Goal: Information Seeking & Learning: Check status

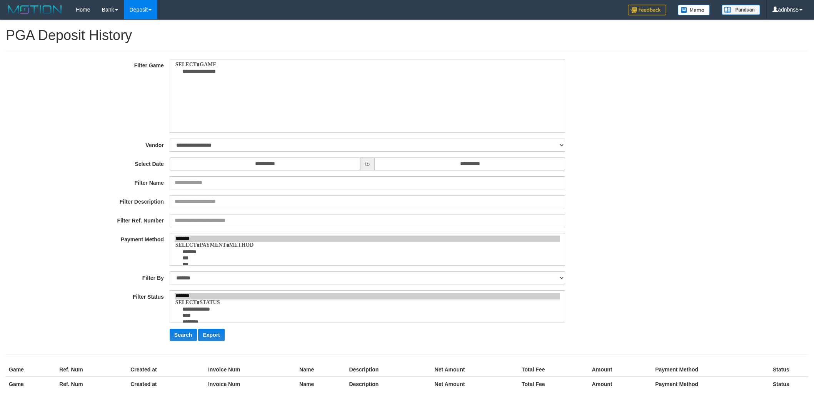
select select
select select "***"
select select "**********"
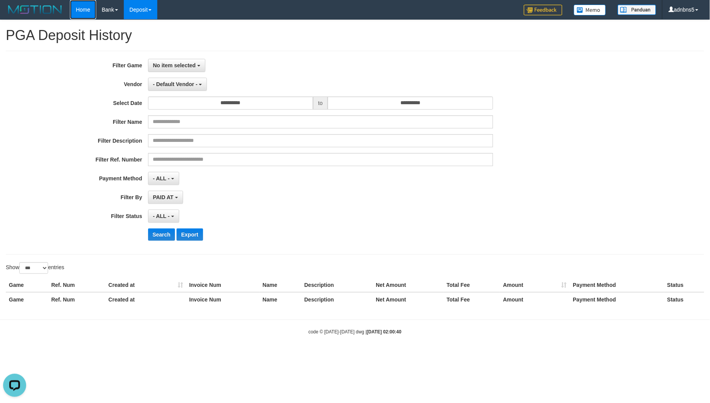
click at [80, 15] on link "Home" at bounding box center [83, 9] width 26 height 19
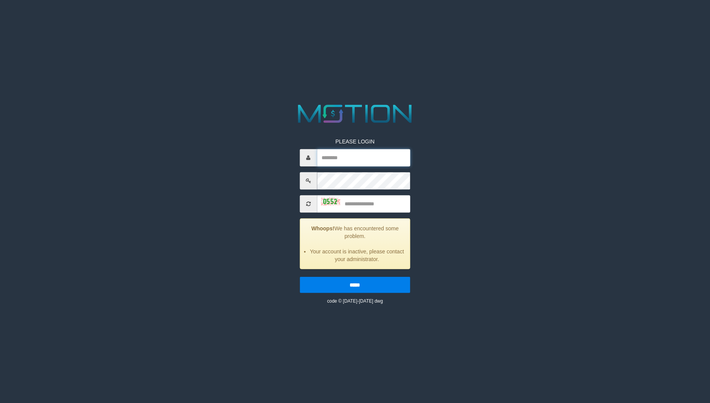
type input "*******"
drag, startPoint x: 0, startPoint y: 0, endPoint x: 341, endPoint y: 150, distance: 372.2
click at [341, 150] on input "*******" at bounding box center [363, 157] width 93 height 17
click at [382, 207] on input "text" at bounding box center [363, 203] width 93 height 17
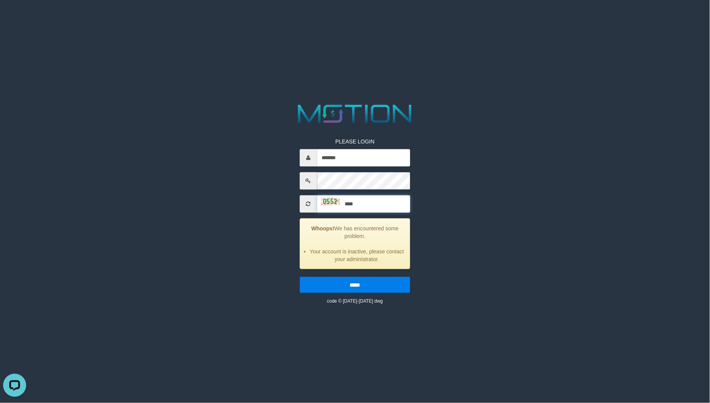
type input "****"
click at [300, 276] on input "*****" at bounding box center [355, 284] width 111 height 16
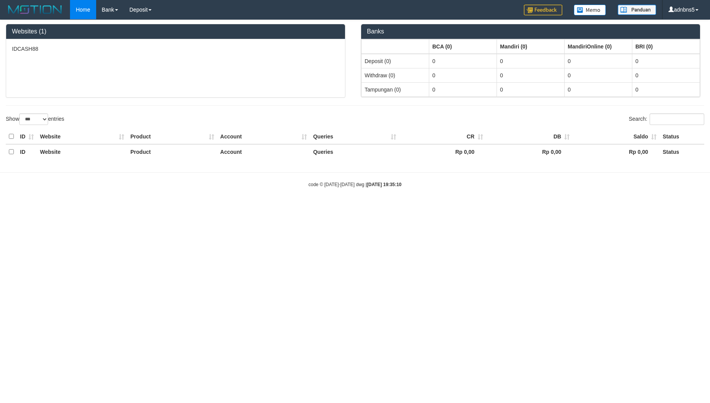
select select "***"
click at [145, 27] on link "PGA History" at bounding box center [154, 27] width 61 height 10
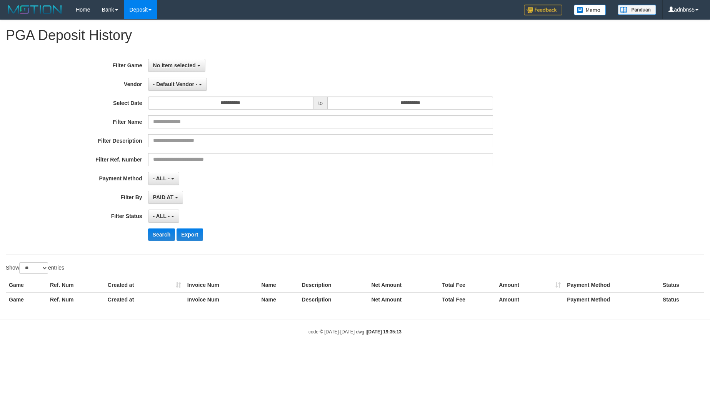
select select
select select "**"
click at [145, 71] on div "**********" at bounding box center [295, 65] width 591 height 13
click at [156, 67] on span "No item selected" at bounding box center [174, 65] width 43 height 6
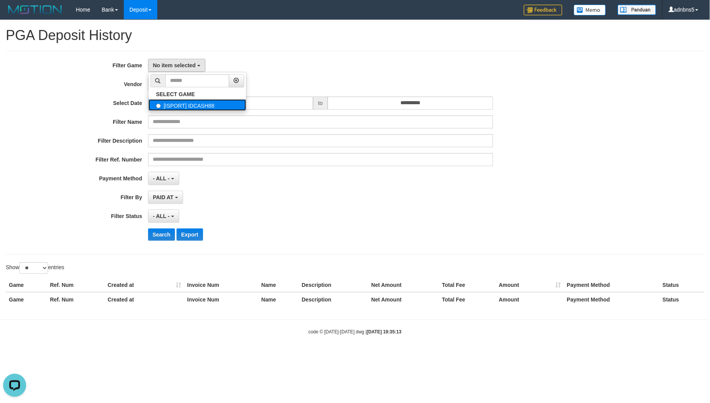
click at [164, 102] on label "[ISPORT] IDCASH88" at bounding box center [197, 105] width 98 height 12
select select "***"
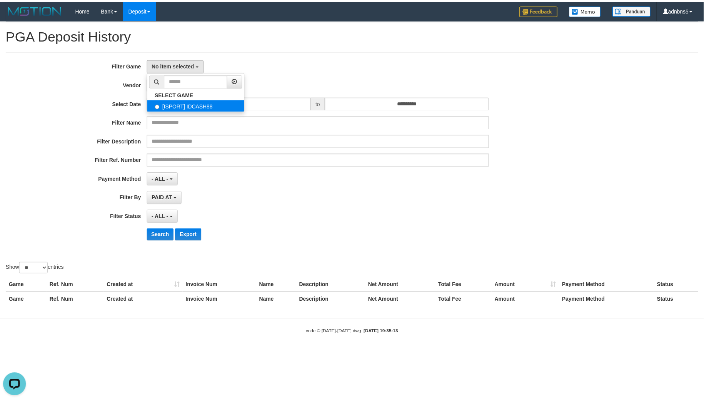
scroll to position [7, 0]
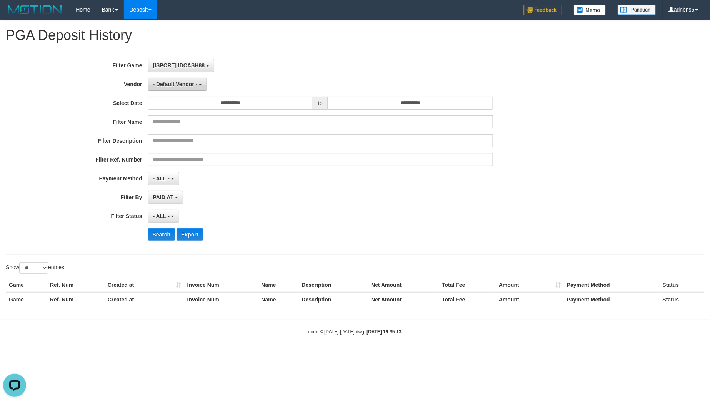
click at [166, 82] on span "- Default Vendor -" at bounding box center [175, 84] width 45 height 6
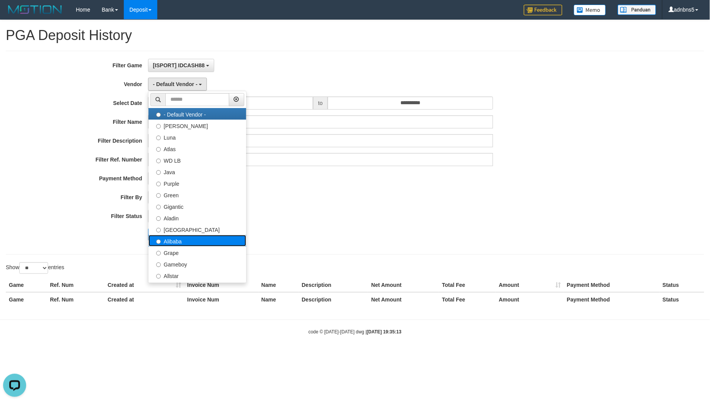
click at [193, 243] on label "Alibaba" at bounding box center [197, 241] width 98 height 12
select select "**********"
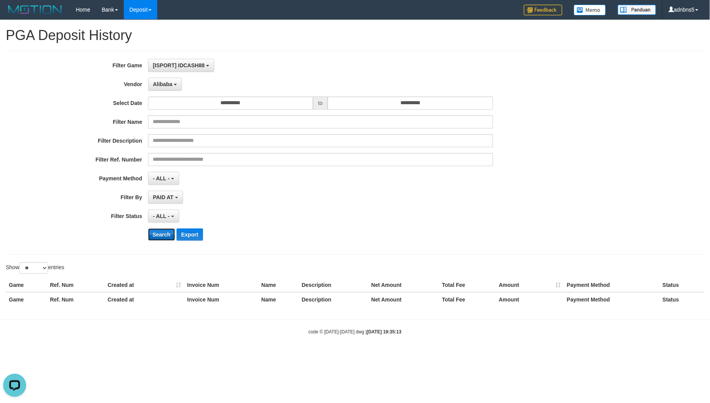
click at [151, 232] on button "Search" at bounding box center [161, 234] width 27 height 12
click at [37, 270] on select "** ** ** ***" at bounding box center [33, 268] width 29 height 12
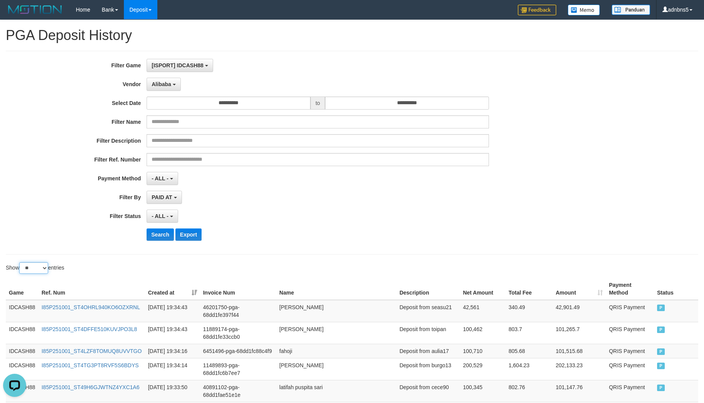
select select "**"
click at [20, 263] on select "** ** ** ***" at bounding box center [33, 268] width 29 height 12
click at [274, 206] on div "**********" at bounding box center [293, 153] width 586 height 188
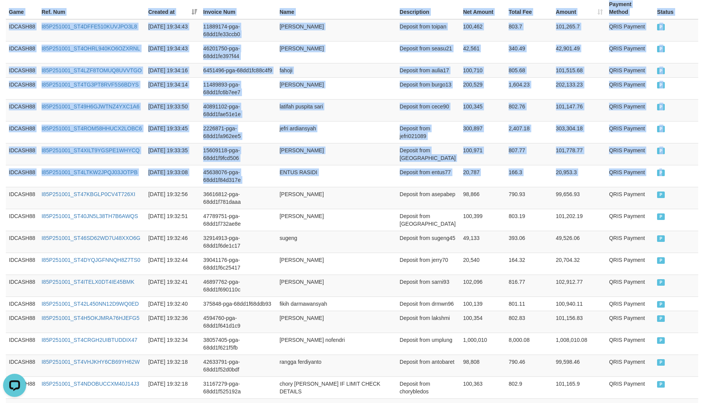
scroll to position [0, 0]
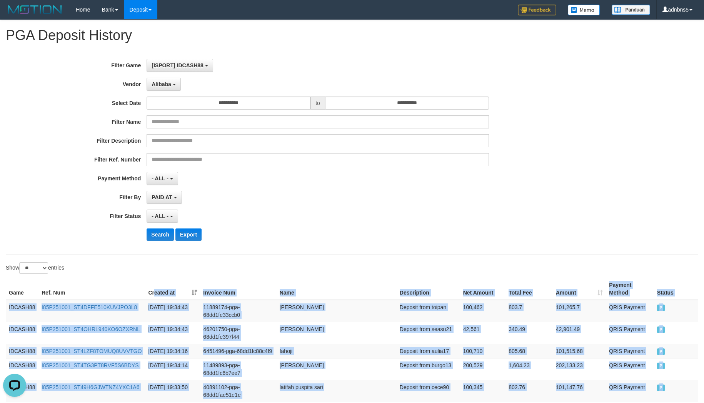
copy table "eated at Invoice Num Name Description Net Amount Total Fee Amount Payment Metho…"
drag, startPoint x: 681, startPoint y: 183, endPoint x: 154, endPoint y: 289, distance: 537.9
click at [159, 232] on button "Search" at bounding box center [159, 234] width 27 height 12
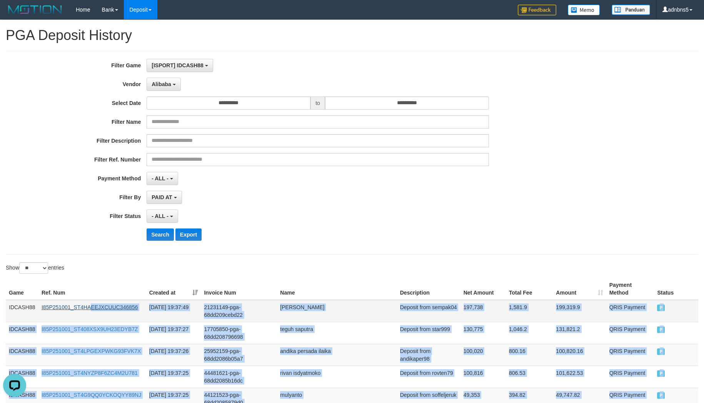
copy tbody "EEJXCUUC346856 2025-10-01 19:37:49 21231149-pga-68dd209cebd22 muhamad tarmidji …"
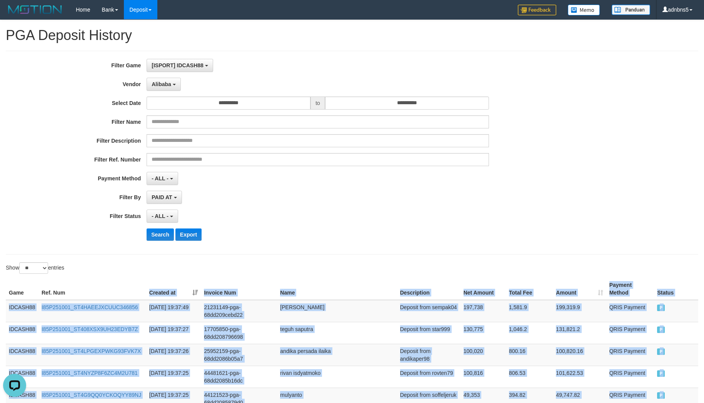
copy table "Created at Invoice Num Name Description Net Amount Total Fee Amount Payment Met…"
drag, startPoint x: 660, startPoint y: 180, endPoint x: 95, endPoint y: 287, distance: 575.3
click at [151, 229] on button "Search" at bounding box center [159, 234] width 27 height 12
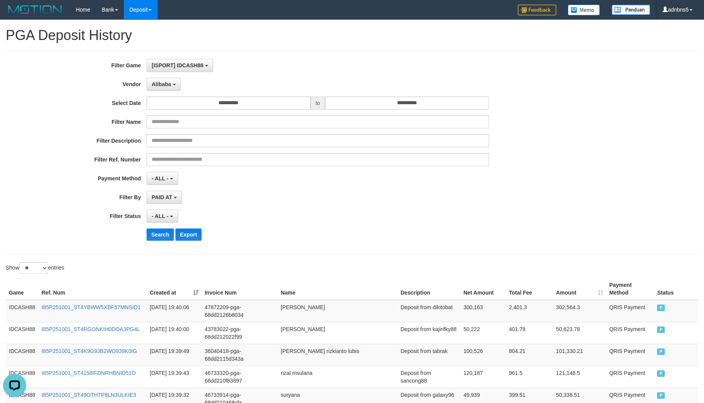
click at [299, 180] on div "- ALL - SELECT ALL - ALL - SELECT PAYMENT METHOD Mandiri BNI OVO CIMB BRI MAYBA…" at bounding box center [317, 178] width 342 height 13
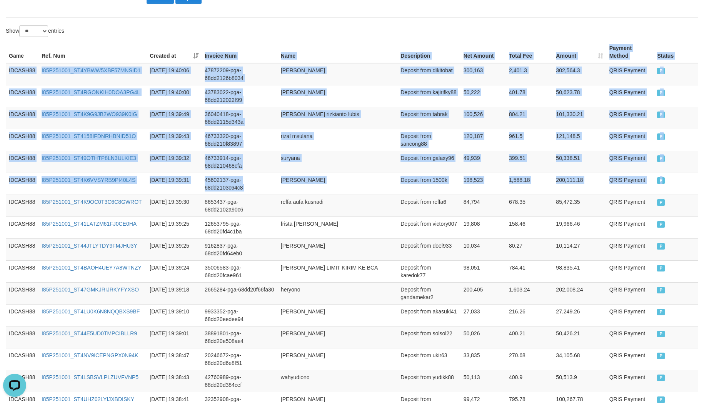
drag, startPoint x: 681, startPoint y: 178, endPoint x: 185, endPoint y: 47, distance: 512.6
copy table "Invoice Num Name Description Net Amount Total Fee Amount Payment Method Status …"
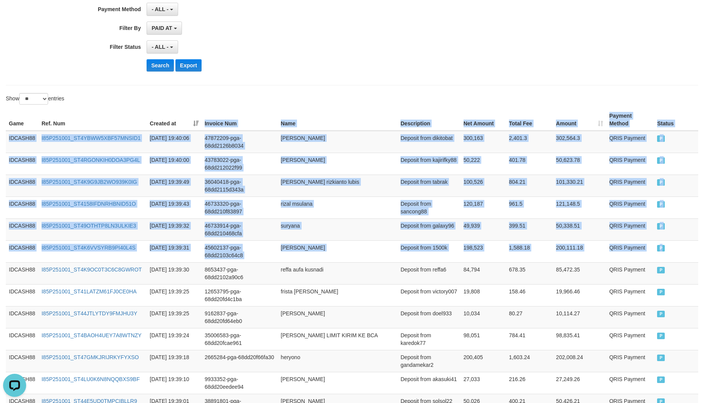
scroll to position [166, 0]
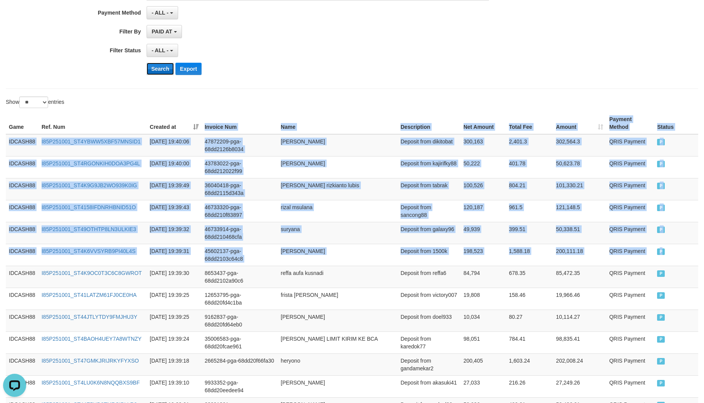
click at [151, 71] on button "Search" at bounding box center [159, 69] width 27 height 12
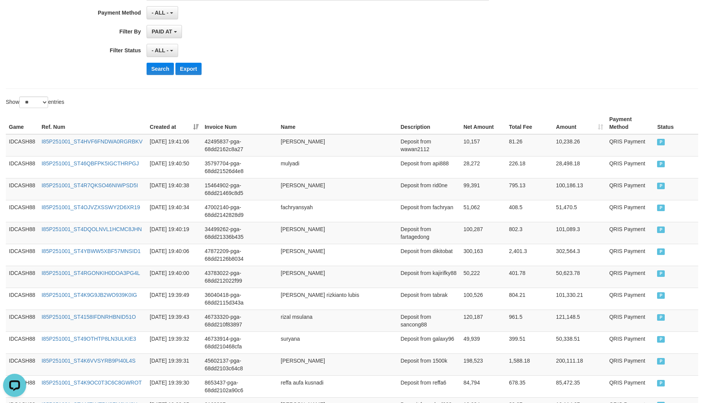
click at [420, 56] on div "- ALL - SELECT ALL - ALL - SELECT STATUS PENDING/UNPAID PAID CANCELED EXPIRED" at bounding box center [317, 50] width 342 height 13
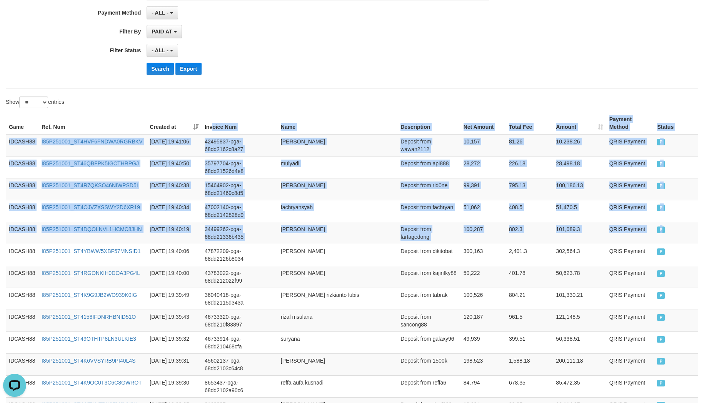
copy table "oice Num Name Description Net Amount Total Fee Amount Payment Method Status Gam…"
drag, startPoint x: 667, startPoint y: 228, endPoint x: 212, endPoint y: 125, distance: 465.9
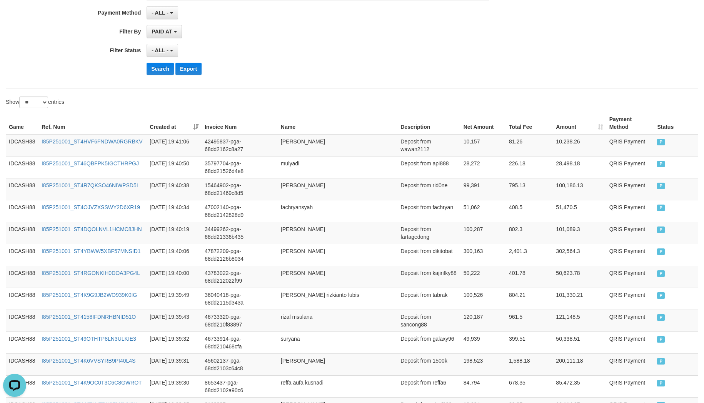
click at [151, 68] on button "Search" at bounding box center [159, 69] width 27 height 12
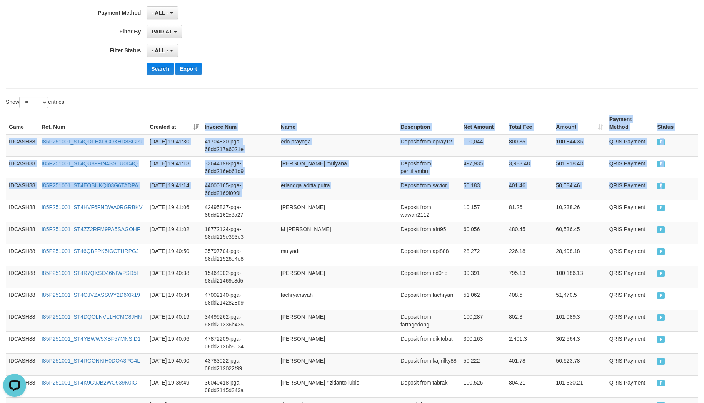
copy table "Invoice Num Name Description Net Amount Total Fee Amount Payment Method Status …"
drag, startPoint x: 666, startPoint y: 187, endPoint x: 182, endPoint y: 115, distance: 489.0
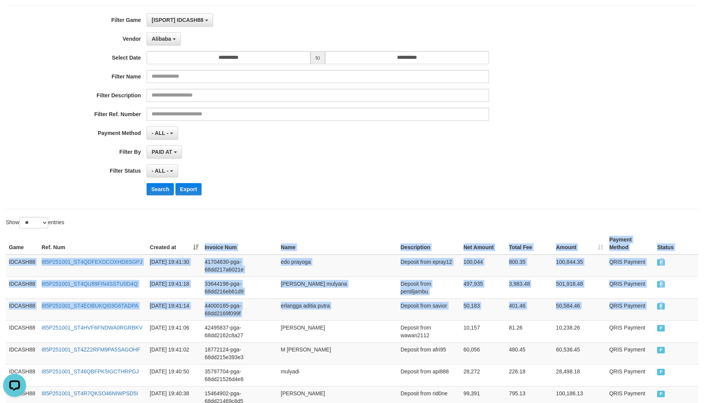
scroll to position [37, 0]
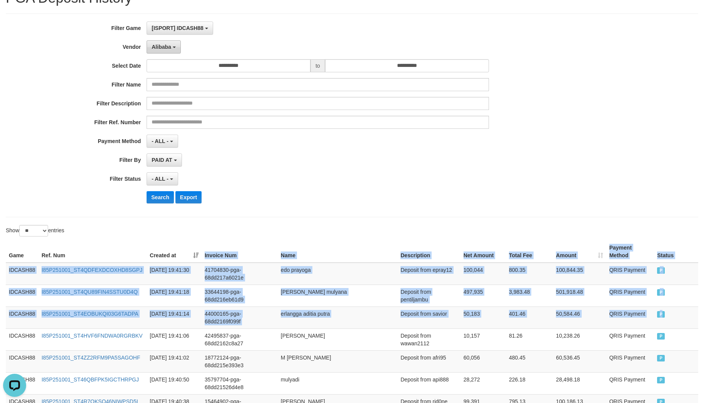
click at [172, 45] on button "Alibaba" at bounding box center [163, 46] width 34 height 13
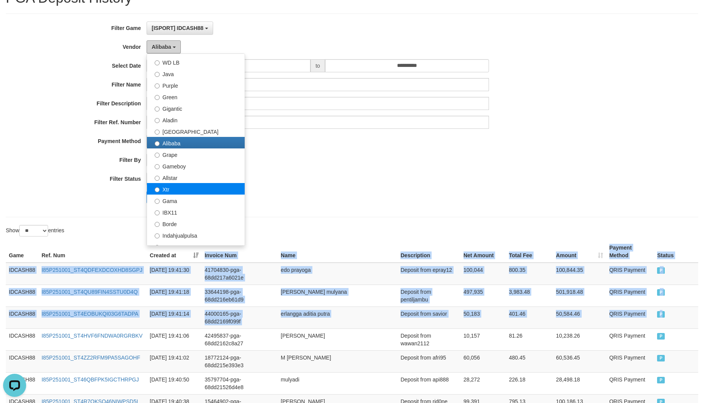
scroll to position [85, 0]
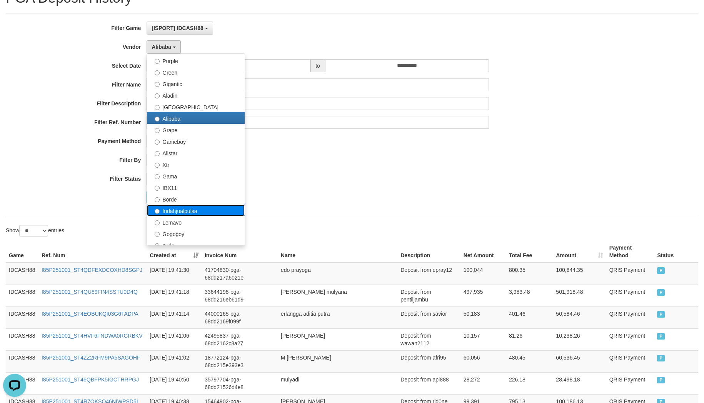
click at [204, 210] on label "Indahjualpulsa" at bounding box center [196, 211] width 98 height 12
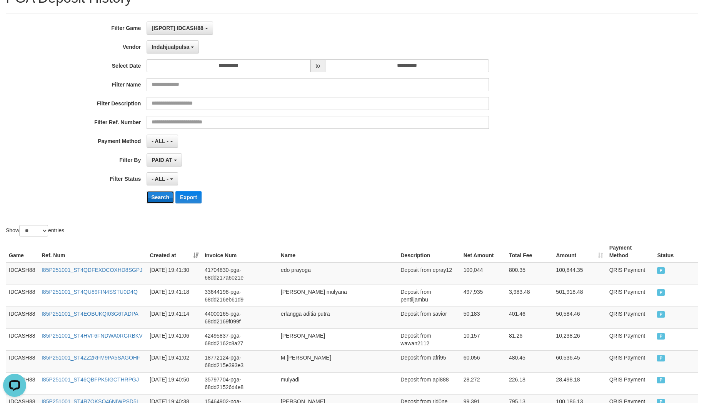
click at [159, 197] on button "Search" at bounding box center [159, 197] width 27 height 12
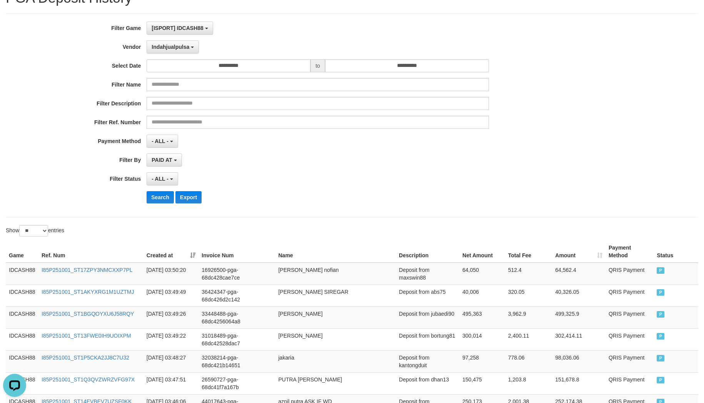
click at [171, 53] on div "**********" at bounding box center [293, 116] width 586 height 188
click at [171, 48] on span "Indahjualpulsa" at bounding box center [170, 47] width 38 height 6
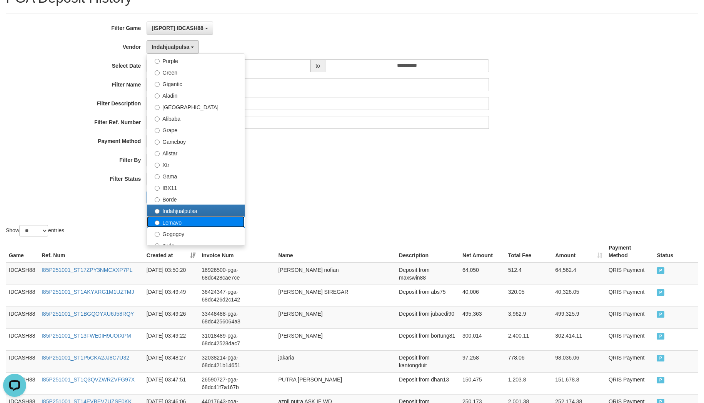
click at [187, 225] on label "Lemavo" at bounding box center [196, 222] width 98 height 12
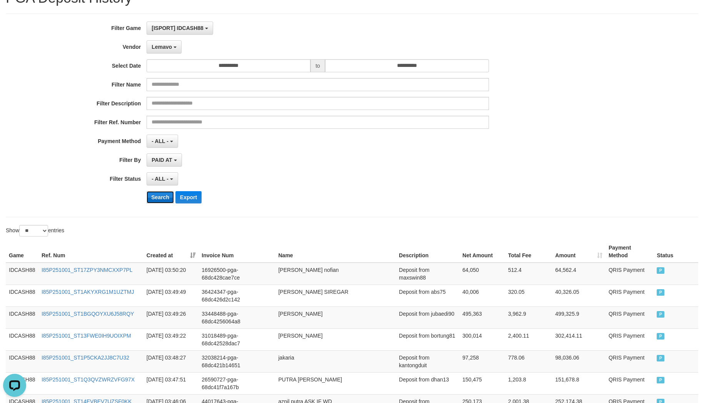
click at [155, 201] on button "Search" at bounding box center [159, 197] width 27 height 12
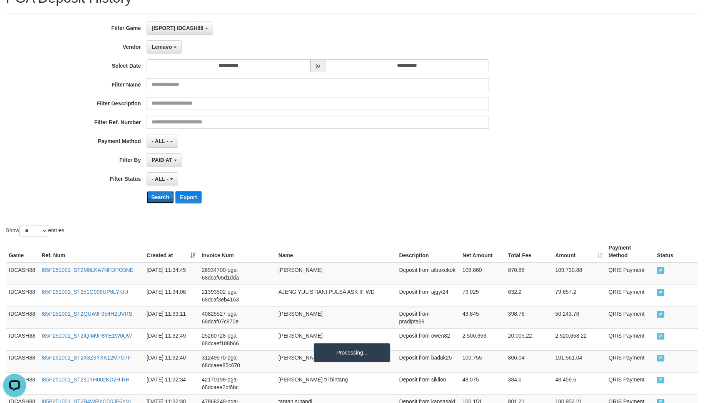
click at [155, 201] on button "Search" at bounding box center [159, 197] width 27 height 12
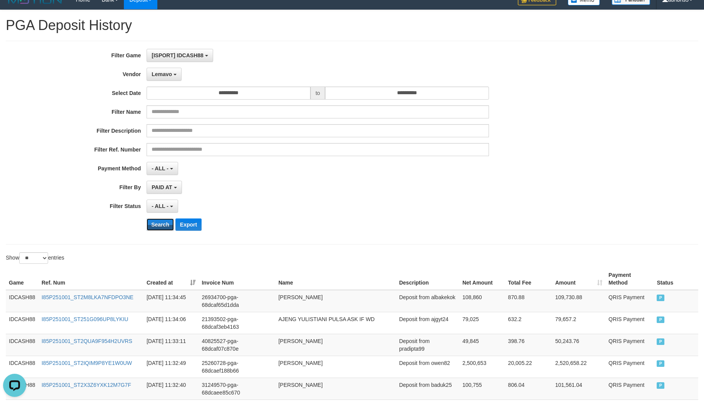
scroll to position [0, 0]
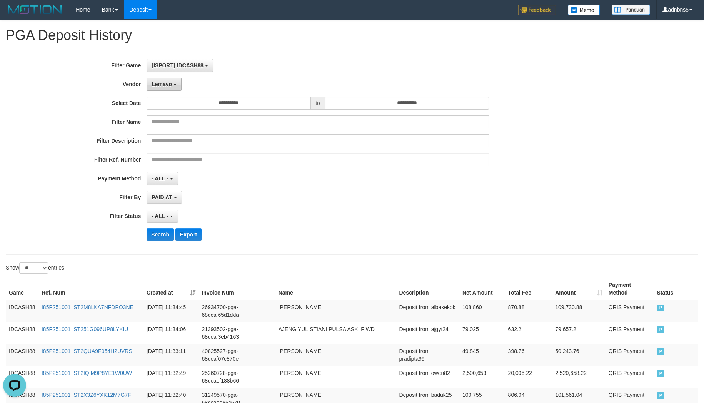
click at [163, 83] on span "Lemavo" at bounding box center [161, 84] width 20 height 6
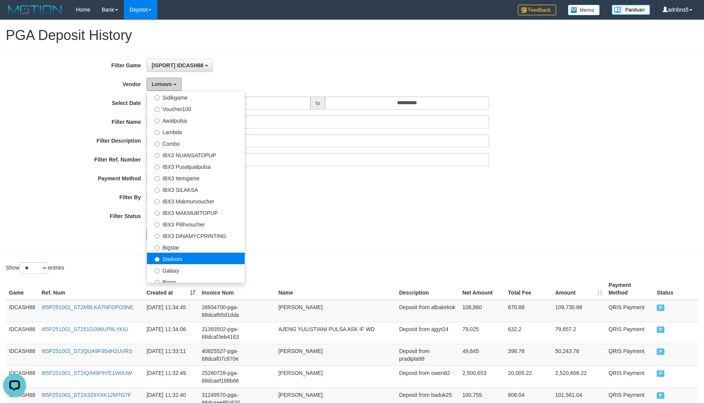
scroll to position [286, 0]
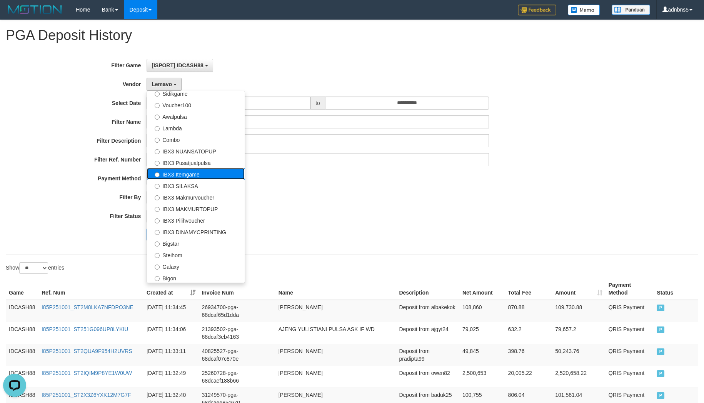
click at [230, 177] on label "IBX3 Itemgame" at bounding box center [196, 174] width 98 height 12
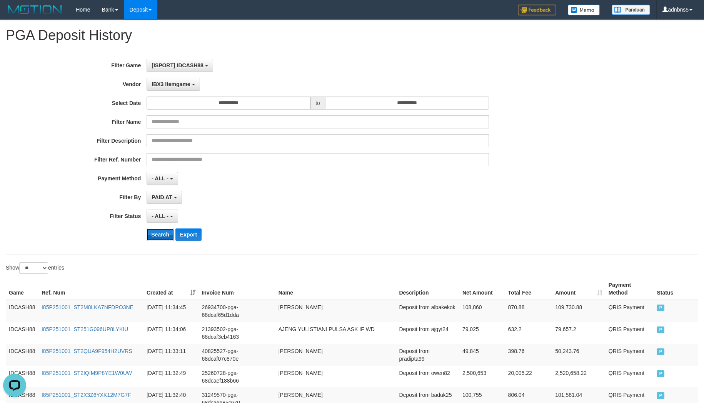
click at [162, 233] on button "Search" at bounding box center [159, 234] width 27 height 12
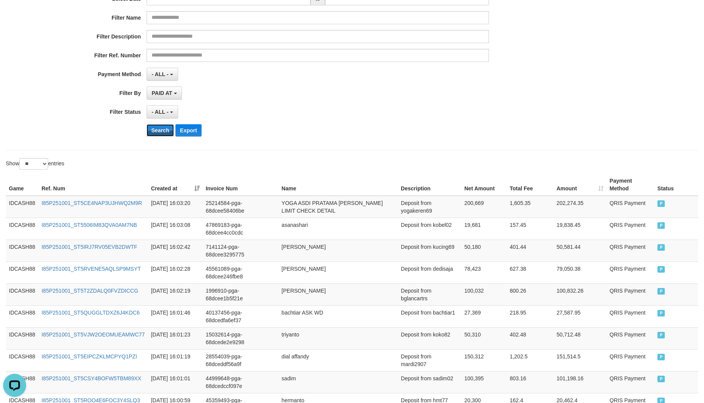
scroll to position [85, 0]
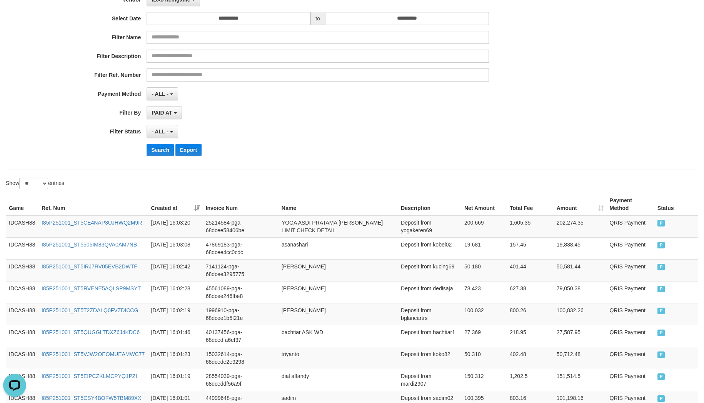
click at [24, 181] on select "** ** ** ***" at bounding box center [33, 184] width 29 height 12
click at [20, 178] on select "** ** ** ***" at bounding box center [33, 184] width 29 height 12
click at [155, 148] on button "Search" at bounding box center [159, 150] width 27 height 12
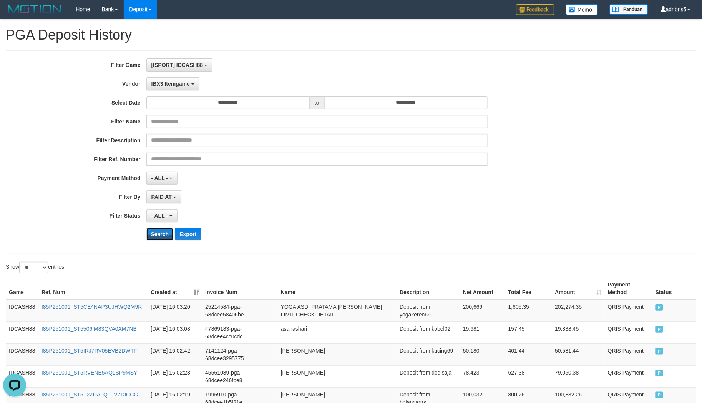
scroll to position [0, 0]
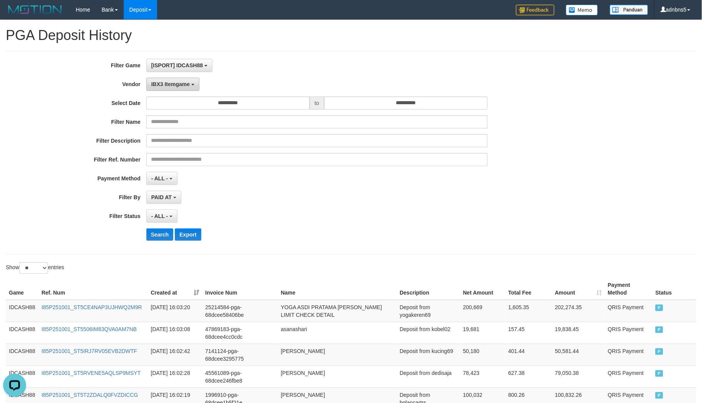
click at [168, 81] on span "IBX3 Itemgame" at bounding box center [170, 84] width 38 height 6
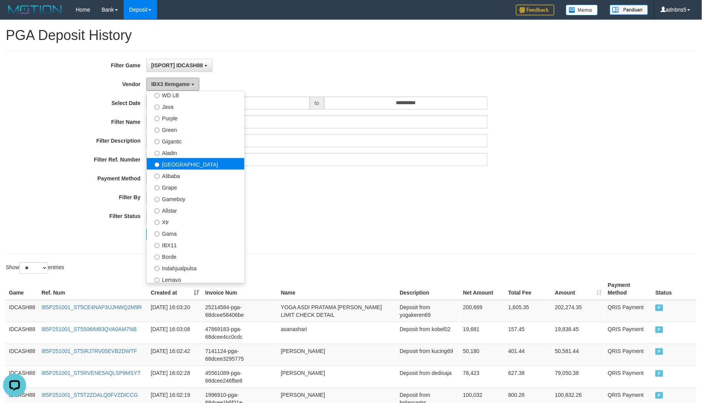
scroll to position [44, 0]
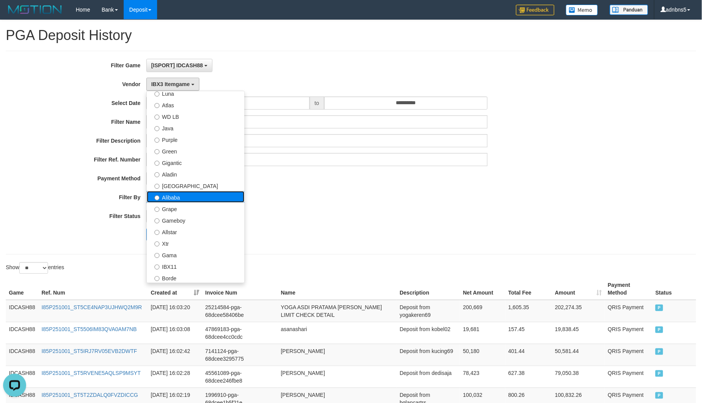
click at [215, 196] on label "Alibaba" at bounding box center [196, 197] width 98 height 12
select select "**********"
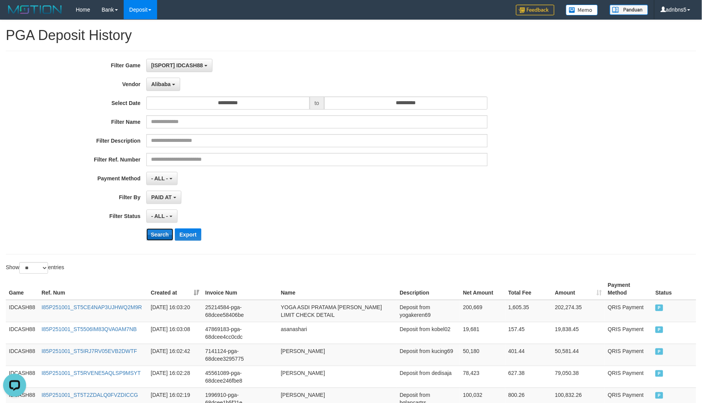
click at [156, 233] on button "Search" at bounding box center [159, 234] width 27 height 12
click at [270, 192] on div "PAID AT PAID AT CREATED AT" at bounding box center [316, 197] width 341 height 13
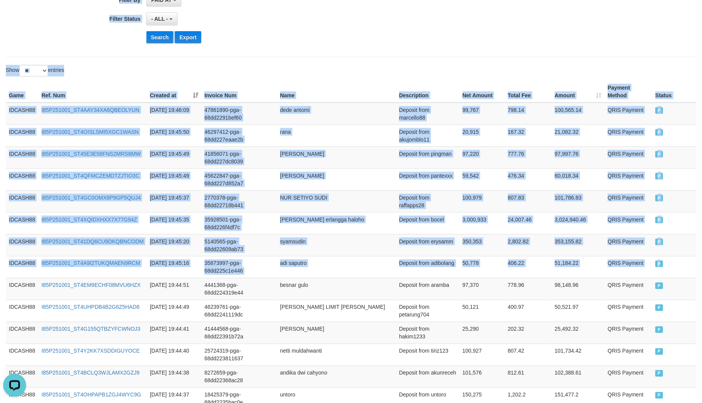
scroll to position [133, 0]
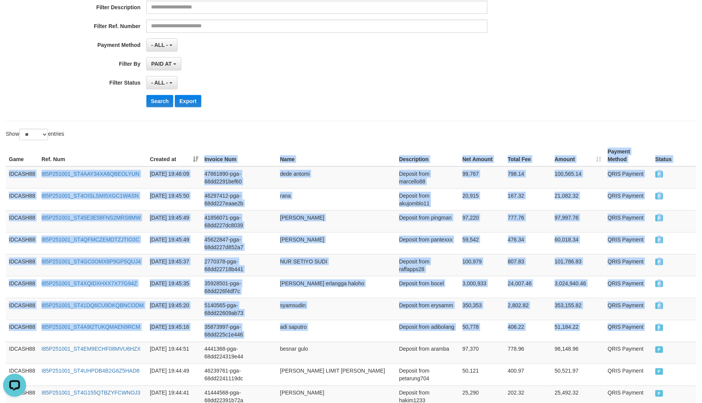
copy table "Invoice Num Name Description Net Amount Total Fee Amount Payment Method Status …"
drag, startPoint x: 666, startPoint y: 178, endPoint x: 193, endPoint y: 160, distance: 473.2
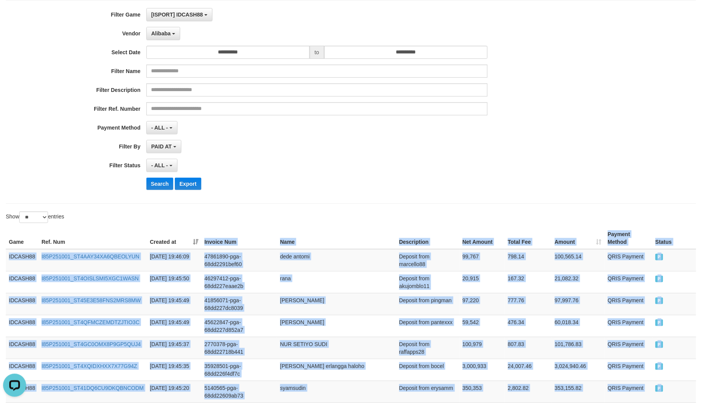
scroll to position [48, 0]
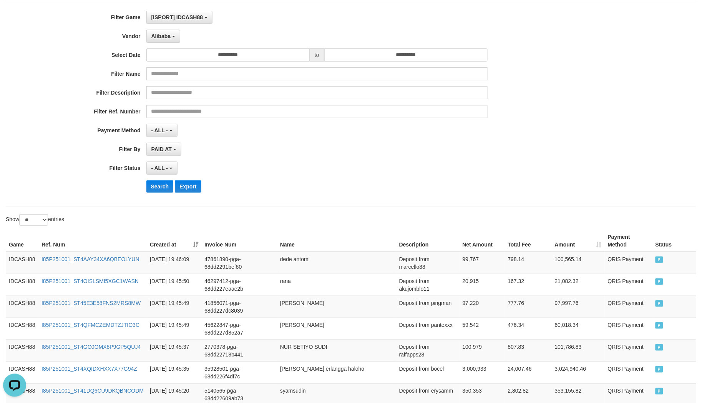
click at [156, 179] on div "**********" at bounding box center [293, 105] width 586 height 188
click at [154, 188] on button "Search" at bounding box center [159, 186] width 27 height 12
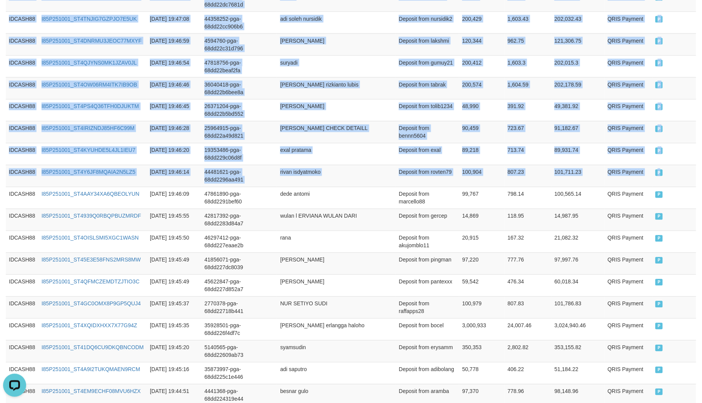
scroll to position [0, 0]
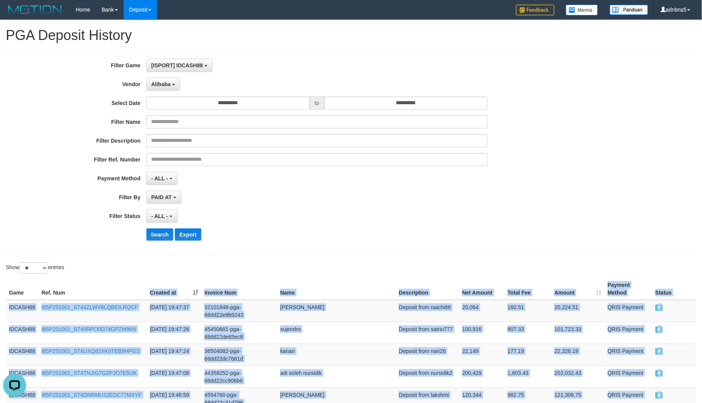
drag, startPoint x: 670, startPoint y: 178, endPoint x: 125, endPoint y: 236, distance: 547.5
copy table "Created at Invoice Num Name Description Net Amount Total Fee Amount Payment Met…"
click at [149, 239] on button "Search" at bounding box center [159, 234] width 27 height 12
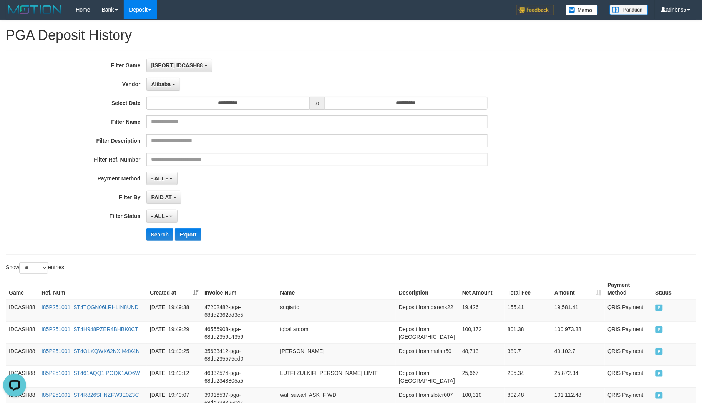
click at [452, 236] on div "Search Export" at bounding box center [365, 234] width 439 height 12
click at [153, 238] on button "Search" at bounding box center [159, 234] width 27 height 12
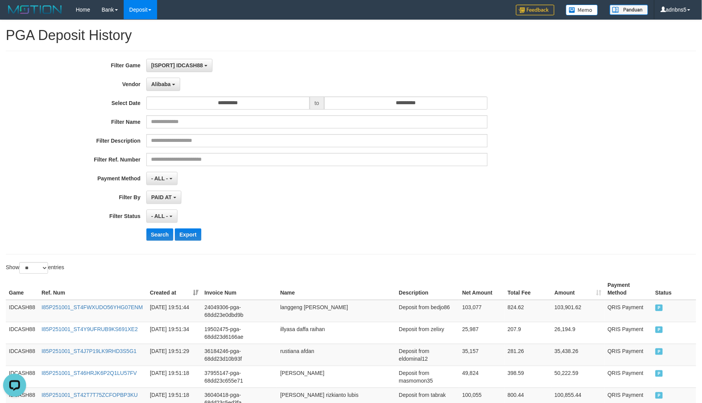
click at [266, 215] on div "- ALL - SELECT ALL - ALL - SELECT STATUS PENDING/UNPAID PAID CANCELED EXPIRED" at bounding box center [316, 216] width 341 height 13
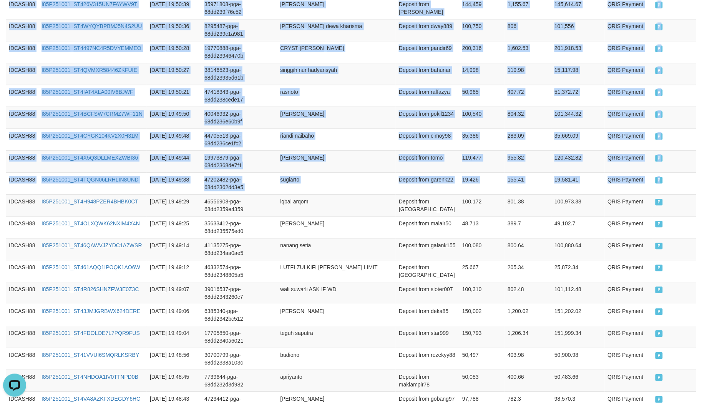
scroll to position [270, 0]
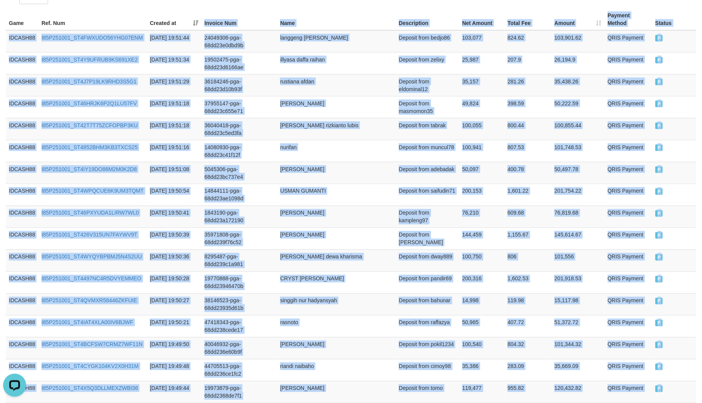
copy table "Invoice Num Name Description Net Amount Total Fee Amount Payment Method Status …"
drag, startPoint x: 666, startPoint y: 177, endPoint x: 185, endPoint y: 21, distance: 505.3
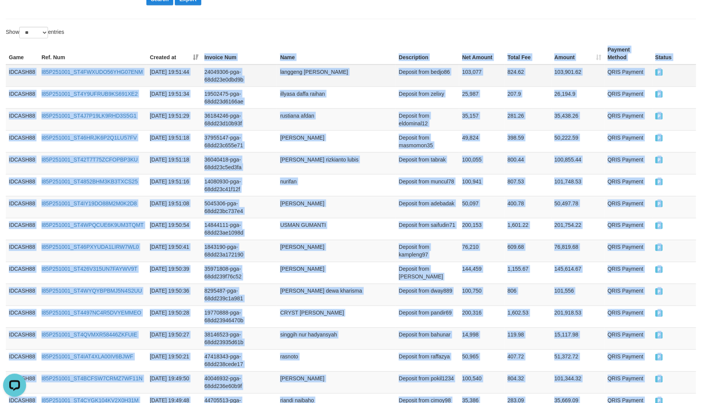
scroll to position [227, 0]
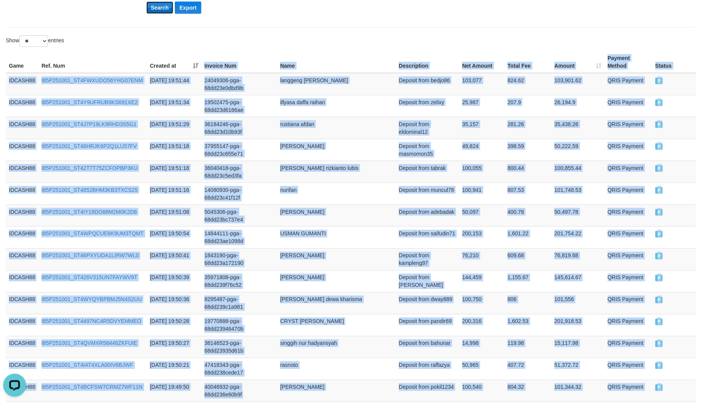
click at [163, 12] on button "Search" at bounding box center [159, 8] width 27 height 12
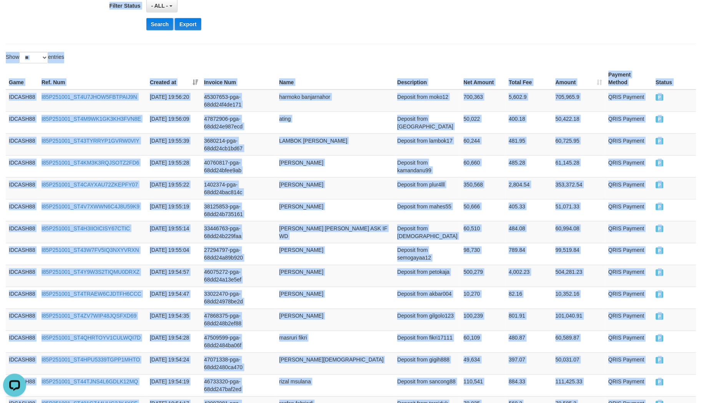
scroll to position [0, 0]
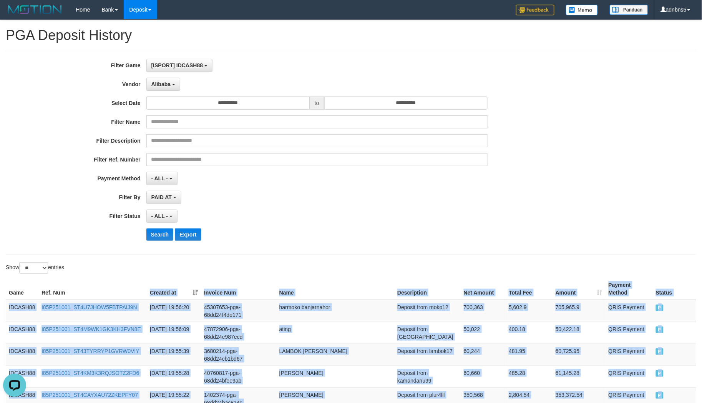
copy table "Created at Invoice Num Name Description Net Amount Total Fee Amount Payment Met…"
drag, startPoint x: 665, startPoint y: 178, endPoint x: 133, endPoint y: 244, distance: 535.8
click at [169, 233] on button "Search" at bounding box center [159, 234] width 27 height 12
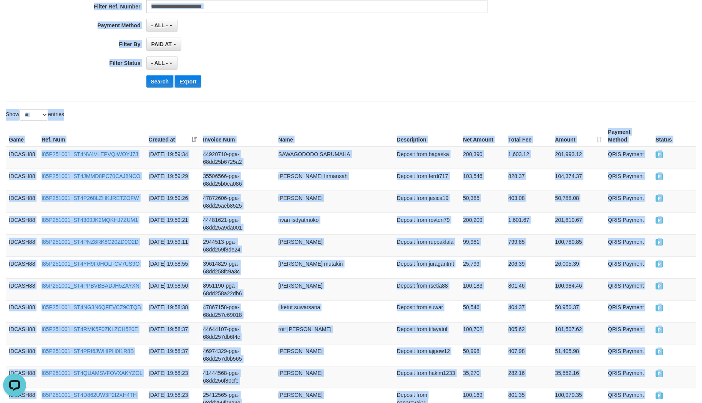
scroll to position [95, 0]
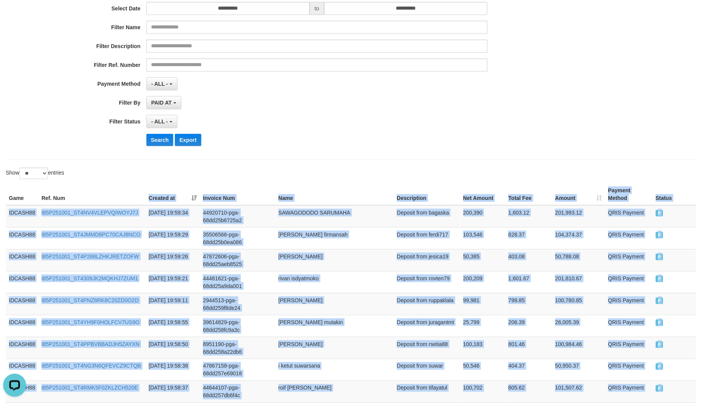
drag, startPoint x: 674, startPoint y: 191, endPoint x: 137, endPoint y: 204, distance: 537.3
click at [156, 136] on button "Search" at bounding box center [159, 140] width 27 height 12
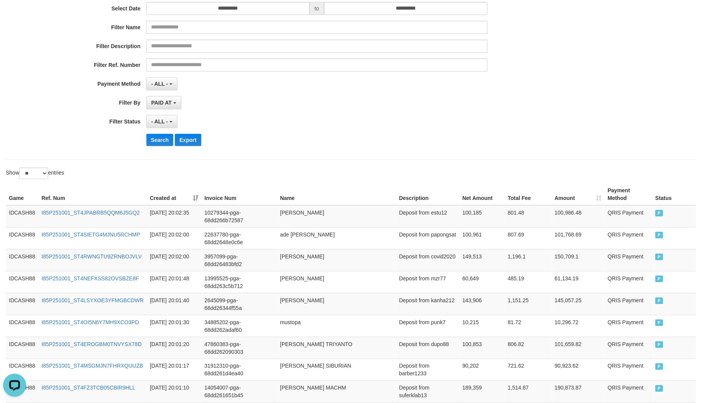
click at [362, 156] on div "**********" at bounding box center [351, 58] width 691 height 204
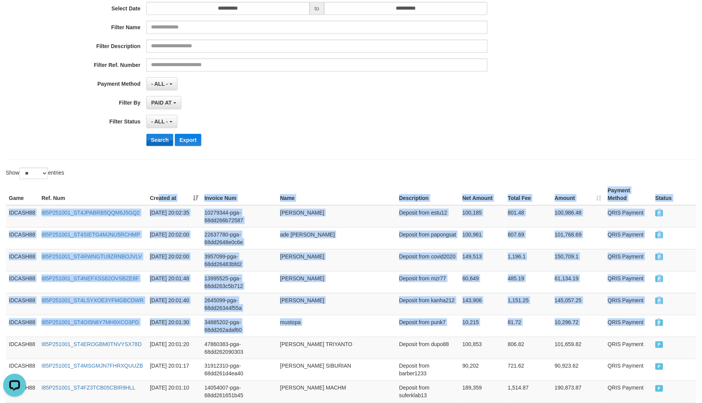
drag, startPoint x: 680, startPoint y: 329, endPoint x: 150, endPoint y: 145, distance: 560.8
click at [151, 141] on button "Search" at bounding box center [159, 140] width 27 height 12
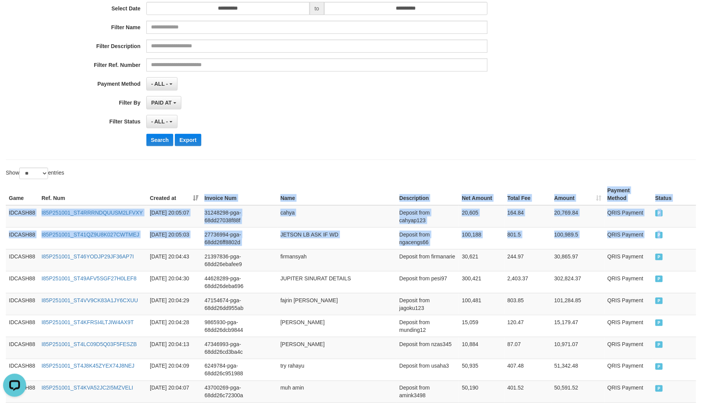
drag, startPoint x: 666, startPoint y: 237, endPoint x: 186, endPoint y: 197, distance: 480.7
click at [171, 139] on button "Search" at bounding box center [159, 140] width 27 height 12
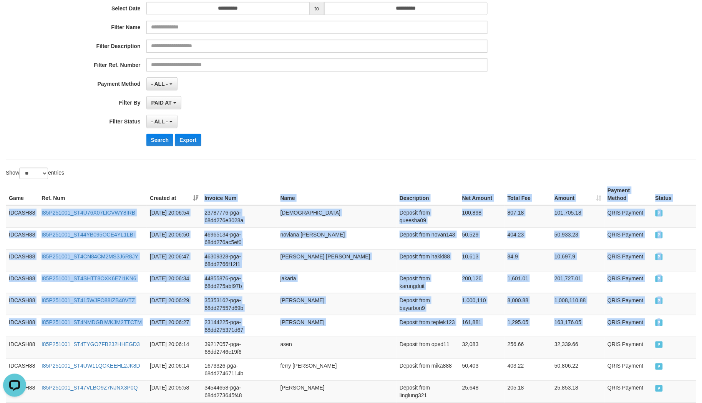
drag, startPoint x: 679, startPoint y: 323, endPoint x: 193, endPoint y: 201, distance: 501.5
click at [160, 134] on button "Search" at bounding box center [159, 140] width 27 height 12
click at [160, 145] on button "Search" at bounding box center [159, 140] width 27 height 12
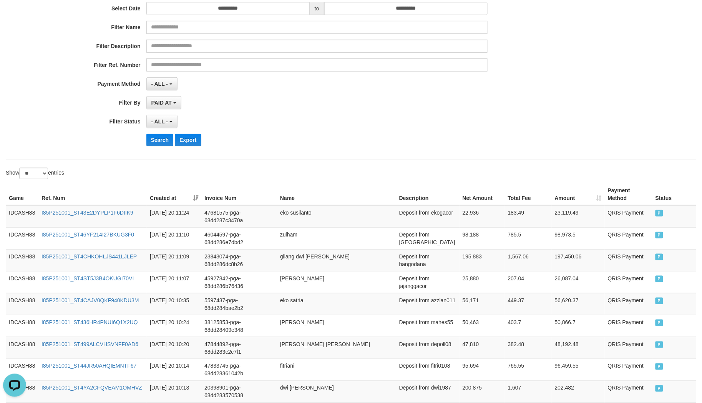
click at [326, 122] on div "- ALL - SELECT ALL - ALL - SELECT STATUS PENDING/UNPAID PAID CANCELED EXPIRED" at bounding box center [316, 121] width 341 height 13
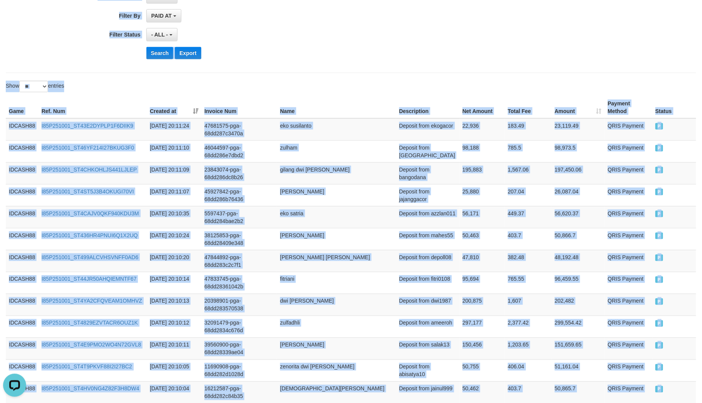
scroll to position [0, 0]
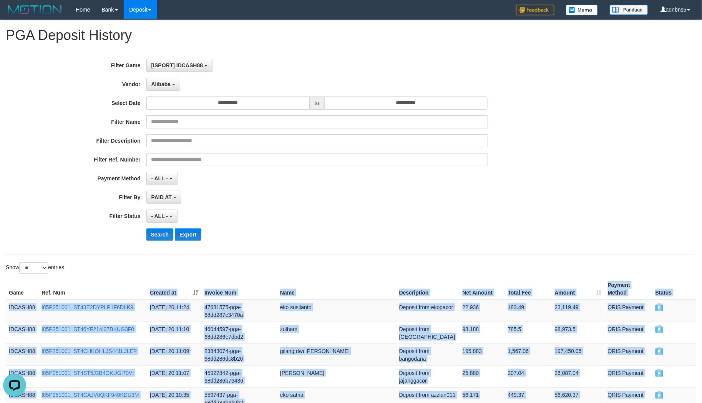
drag, startPoint x: 686, startPoint y: 188, endPoint x: 133, endPoint y: 228, distance: 554.3
click at [166, 231] on button "Search" at bounding box center [159, 234] width 27 height 12
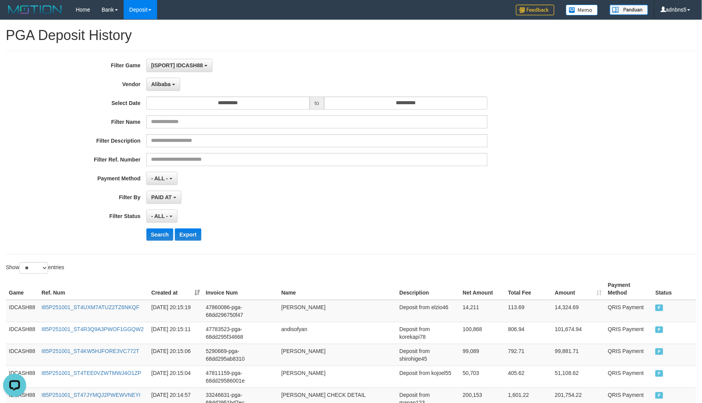
click at [271, 203] on div "PAID AT PAID AT CREATED AT" at bounding box center [316, 197] width 341 height 13
click at [155, 231] on button "Search" at bounding box center [159, 234] width 27 height 12
click at [298, 226] on div "**********" at bounding box center [293, 153] width 586 height 188
click at [431, 222] on div "- ALL - SELECT ALL - ALL - SELECT STATUS PENDING/UNPAID PAID CANCELED EXPIRED" at bounding box center [316, 216] width 341 height 13
click at [161, 240] on button "Search" at bounding box center [159, 234] width 27 height 12
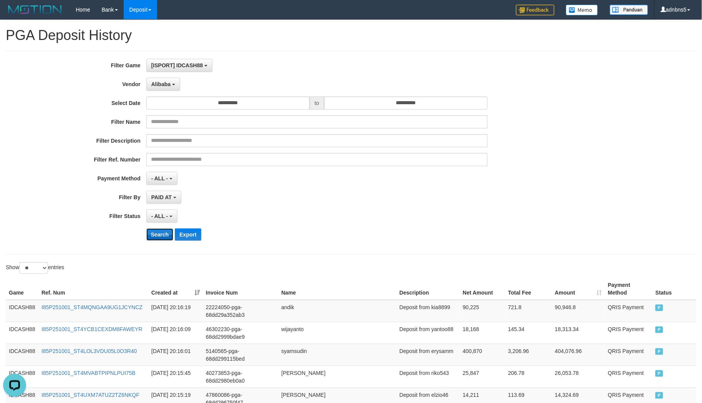
click at [160, 233] on button "Search" at bounding box center [159, 234] width 27 height 12
drag, startPoint x: 456, startPoint y: 227, endPoint x: 463, endPoint y: 218, distance: 11.3
click at [463, 218] on div "**********" at bounding box center [293, 153] width 586 height 188
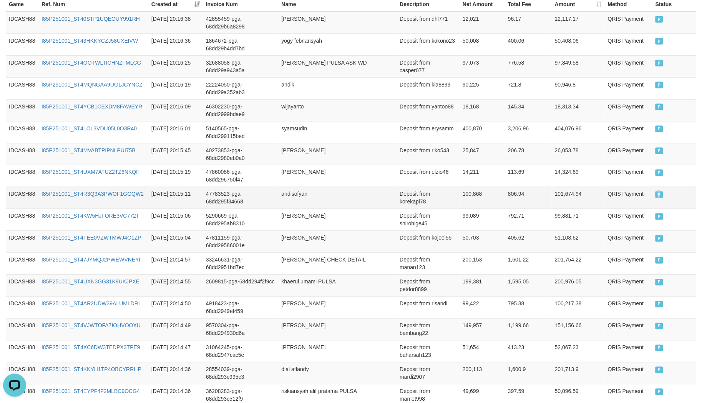
drag, startPoint x: 670, startPoint y: 198, endPoint x: 659, endPoint y: 193, distance: 11.9
click at [659, 193] on td "P" at bounding box center [675, 198] width 44 height 22
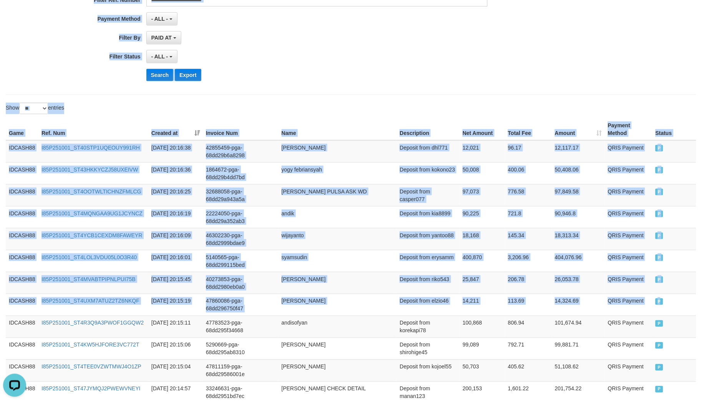
scroll to position [0, 0]
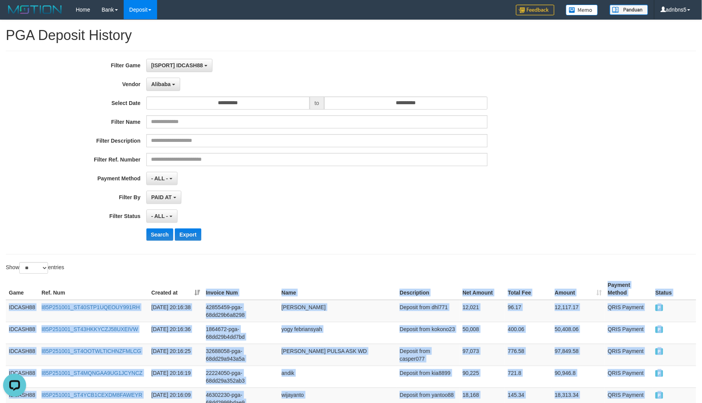
drag, startPoint x: 678, startPoint y: 175, endPoint x: 172, endPoint y: 226, distance: 508.6
click at [166, 237] on button "Search" at bounding box center [159, 234] width 27 height 12
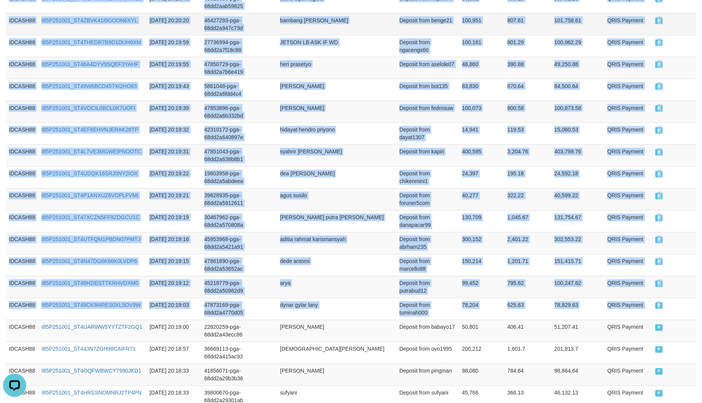
scroll to position [258, 0]
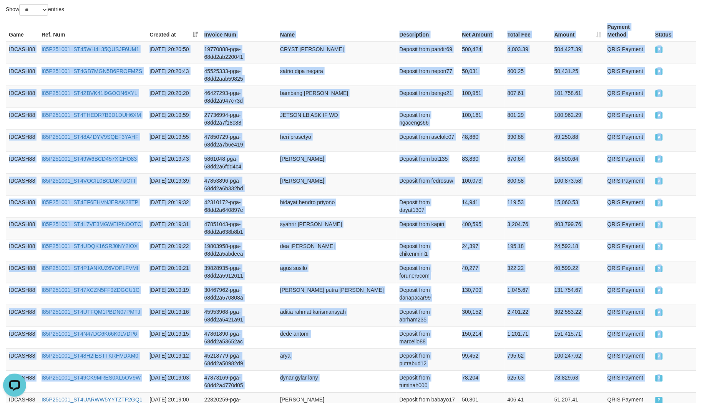
drag, startPoint x: 664, startPoint y: 185, endPoint x: 188, endPoint y: 31, distance: 500.3
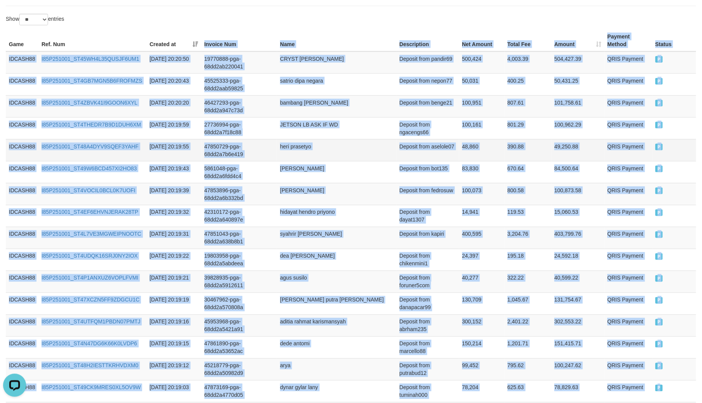
scroll to position [201, 0]
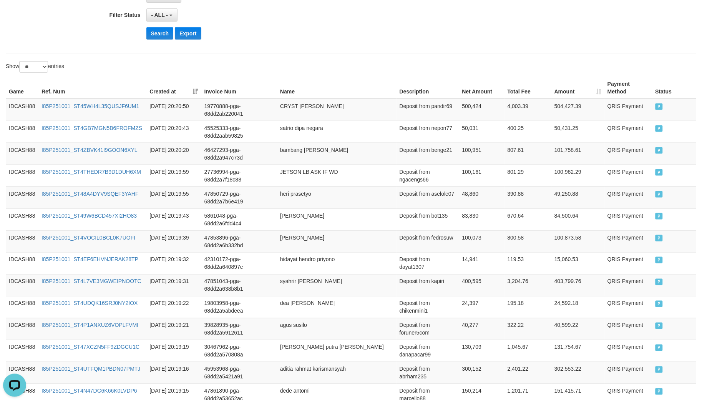
click at [160, 35] on button "Search" at bounding box center [159, 33] width 27 height 12
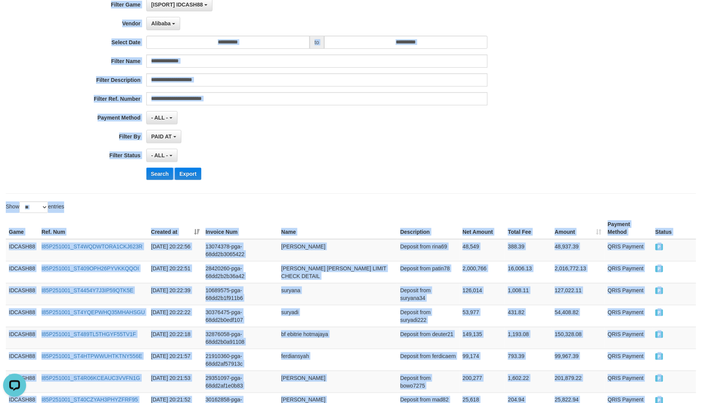
scroll to position [0, 0]
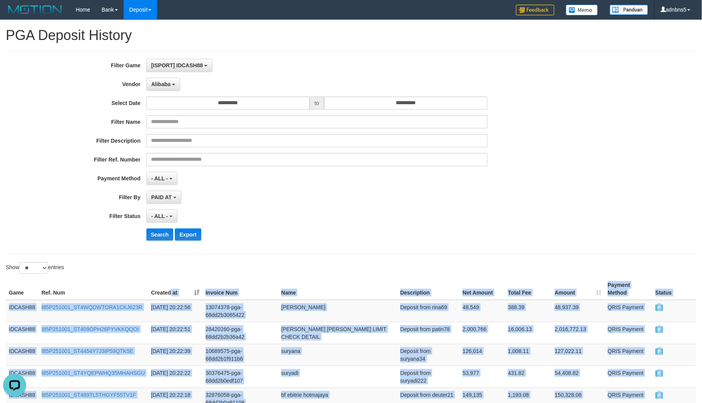
drag, startPoint x: 677, startPoint y: 185, endPoint x: 174, endPoint y: 248, distance: 506.8
click at [158, 233] on button "Search" at bounding box center [159, 234] width 27 height 12
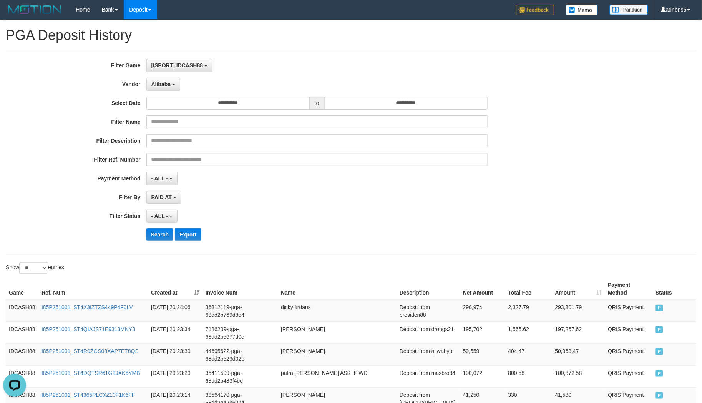
click at [429, 254] on hr at bounding box center [351, 254] width 691 height 0
click at [153, 242] on div "**********" at bounding box center [293, 153] width 586 height 188
click at [156, 234] on button "Search" at bounding box center [159, 234] width 27 height 12
click at [347, 185] on div "- ALL - SELECT ALL - ALL - SELECT PAYMENT METHOD Mandiri BNI OVO CIMB BRI MAYBA…" at bounding box center [316, 178] width 341 height 13
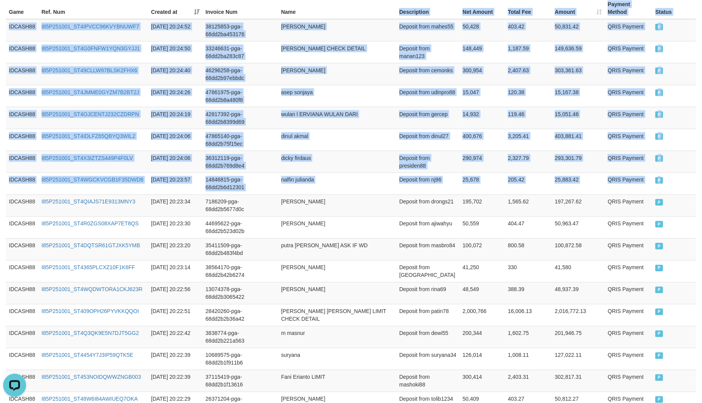
scroll to position [206, 0]
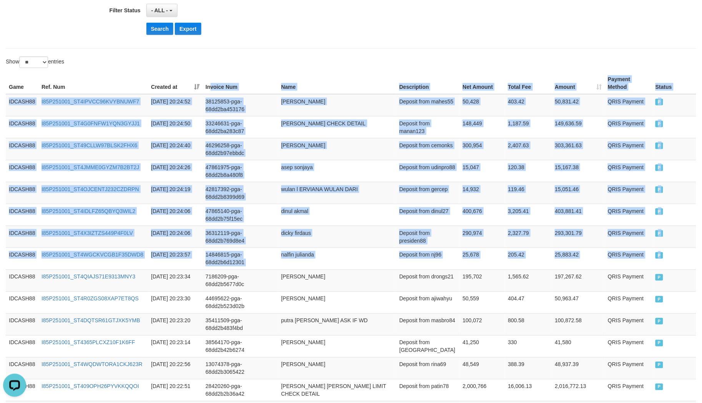
drag, startPoint x: 681, startPoint y: 189, endPoint x: 210, endPoint y: 85, distance: 482.7
click at [153, 31] on button "Search" at bounding box center [159, 29] width 27 height 12
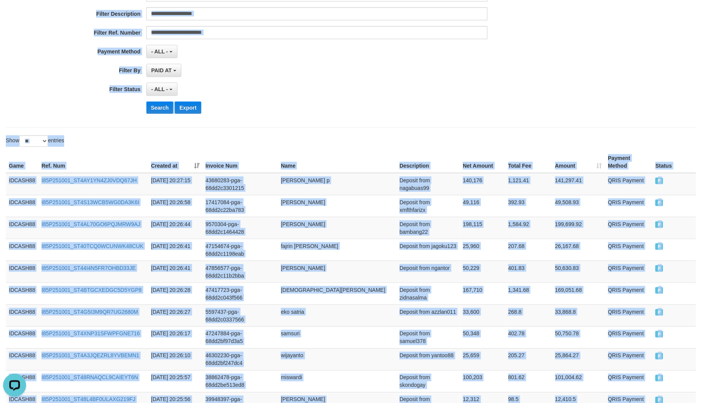
scroll to position [0, 0]
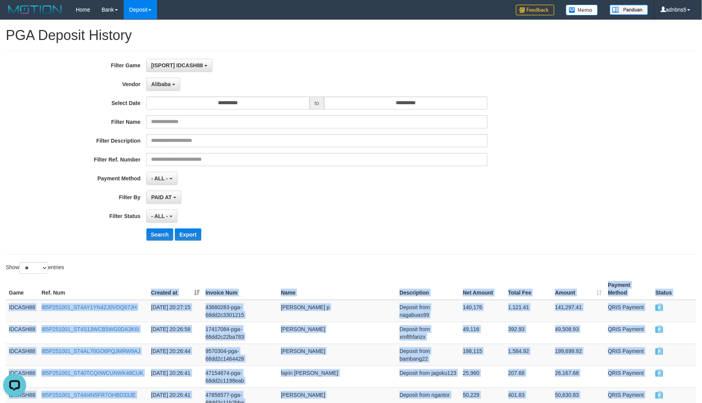
drag, startPoint x: 681, startPoint y: 186, endPoint x: 140, endPoint y: 268, distance: 547.1
click at [158, 236] on button "Search" at bounding box center [159, 234] width 27 height 12
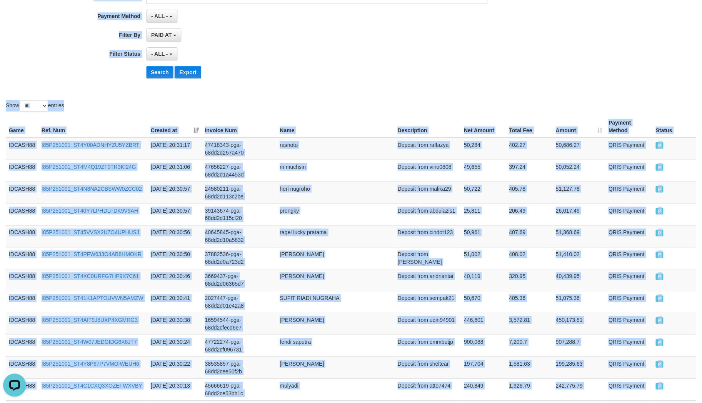
scroll to position [32, 0]
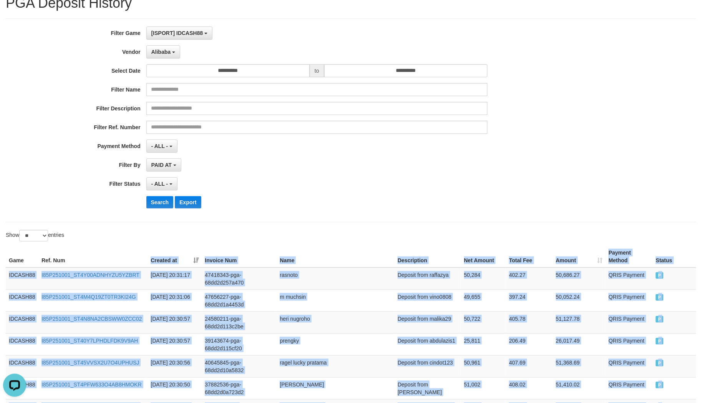
drag, startPoint x: 668, startPoint y: 188, endPoint x: 122, endPoint y: 245, distance: 548.9
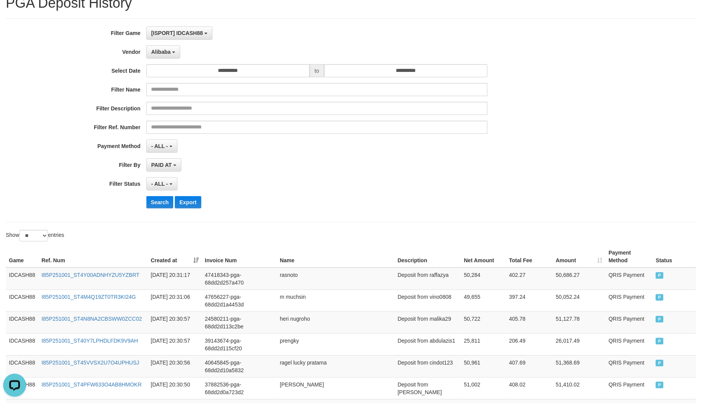
click at [156, 194] on div "**********" at bounding box center [293, 121] width 586 height 188
click at [155, 201] on button "Search" at bounding box center [159, 202] width 27 height 12
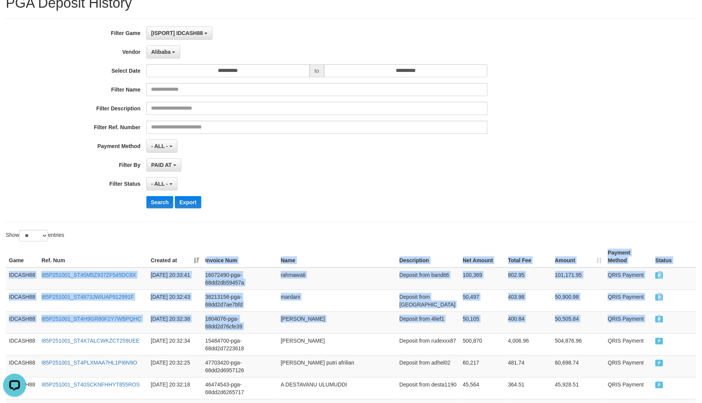
drag, startPoint x: 679, startPoint y: 329, endPoint x: 204, endPoint y: 254, distance: 480.7
click at [160, 206] on button "Search" at bounding box center [159, 202] width 27 height 12
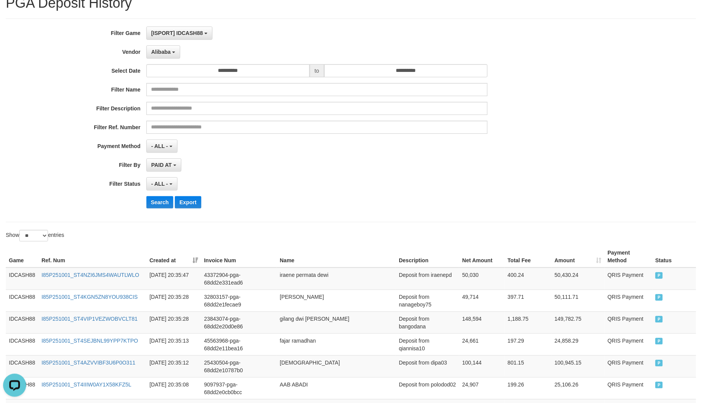
click at [508, 122] on div "Filter Ref. Number" at bounding box center [293, 127] width 586 height 13
click at [163, 205] on button "Search" at bounding box center [159, 202] width 27 height 12
click at [159, 194] on div "**********" at bounding box center [293, 121] width 586 height 188
click at [159, 200] on button "Search" at bounding box center [159, 202] width 27 height 12
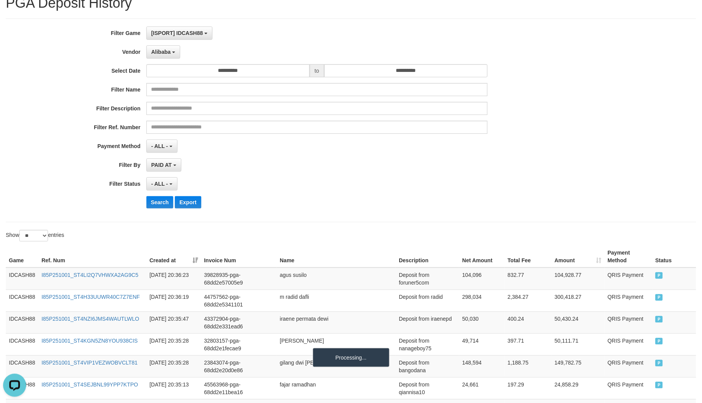
click at [306, 195] on div "**********" at bounding box center [293, 121] width 586 height 188
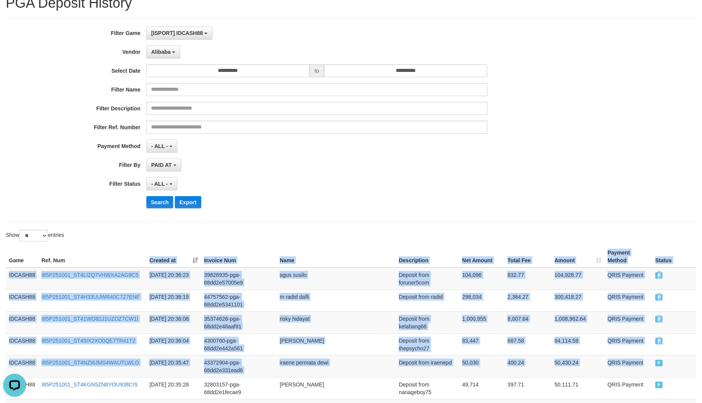
drag, startPoint x: 657, startPoint y: 368, endPoint x: 142, endPoint y: 263, distance: 525.0
click at [161, 199] on button "Search" at bounding box center [159, 202] width 27 height 12
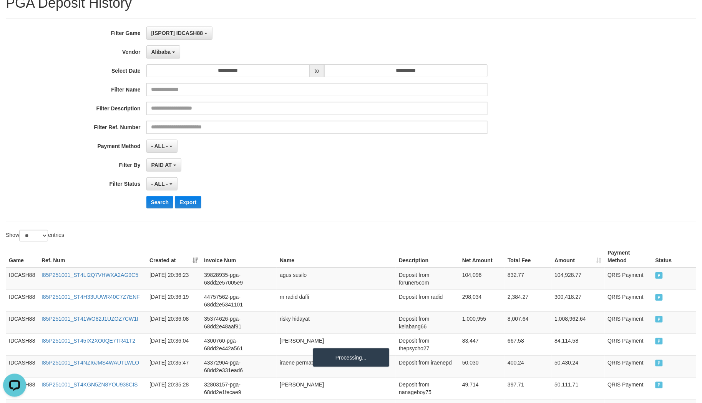
click at [308, 172] on div "**********" at bounding box center [293, 121] width 586 height 188
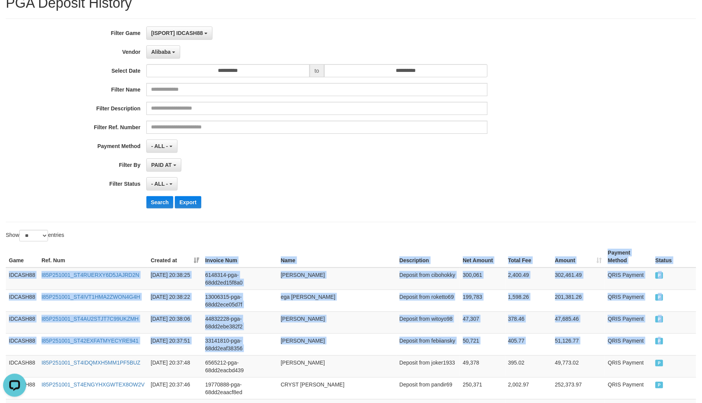
drag, startPoint x: 685, startPoint y: 346, endPoint x: 185, endPoint y: 252, distance: 508.6
click at [158, 200] on button "Search" at bounding box center [159, 202] width 27 height 12
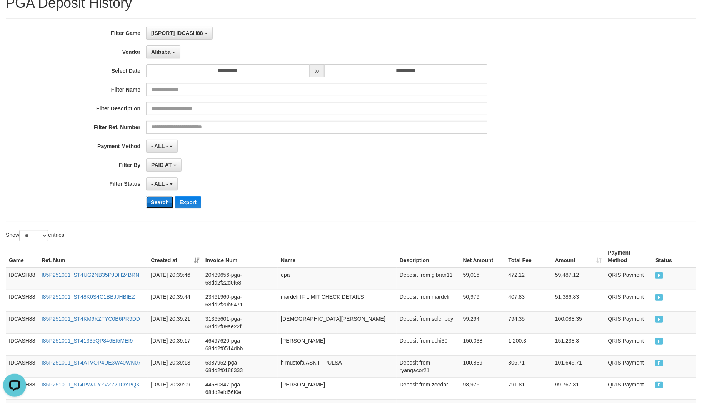
click at [155, 202] on button "Search" at bounding box center [159, 202] width 27 height 12
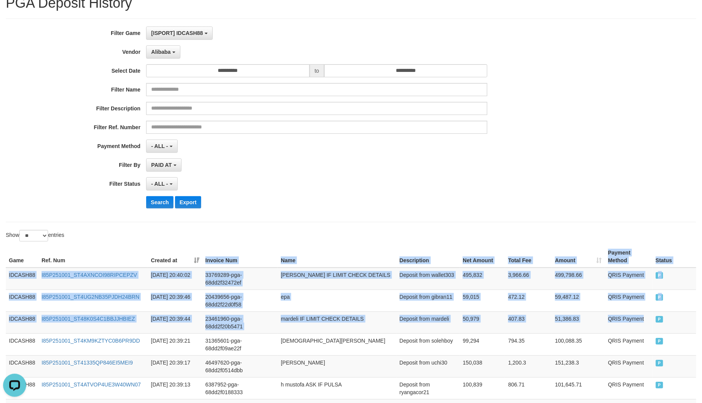
drag, startPoint x: 654, startPoint y: 321, endPoint x: 181, endPoint y: 260, distance: 477.2
click at [148, 196] on button "Search" at bounding box center [159, 202] width 27 height 12
click at [153, 202] on button "Search" at bounding box center [159, 202] width 27 height 12
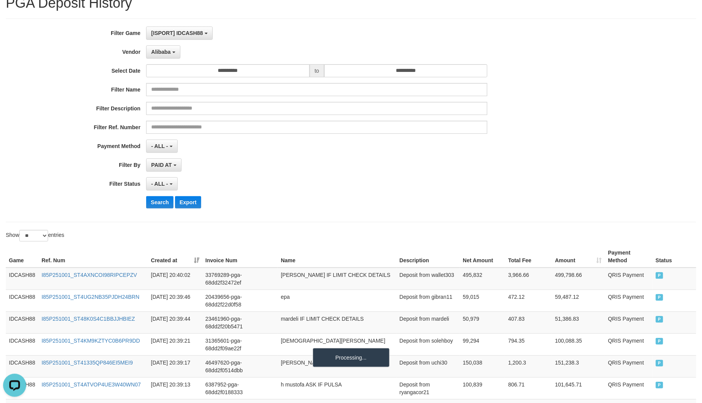
drag, startPoint x: 269, startPoint y: 181, endPoint x: 270, endPoint y: 175, distance: 5.8
click at [270, 180] on div "- ALL - SELECT ALL - ALL - SELECT STATUS PENDING/UNPAID PAID CANCELED EXPIRED" at bounding box center [316, 183] width 341 height 13
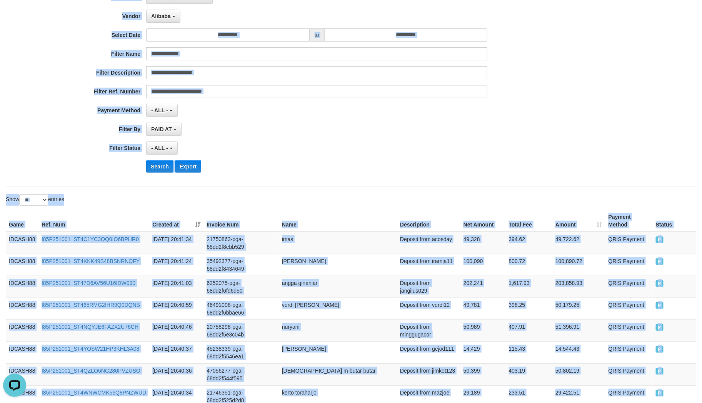
scroll to position [32, 0]
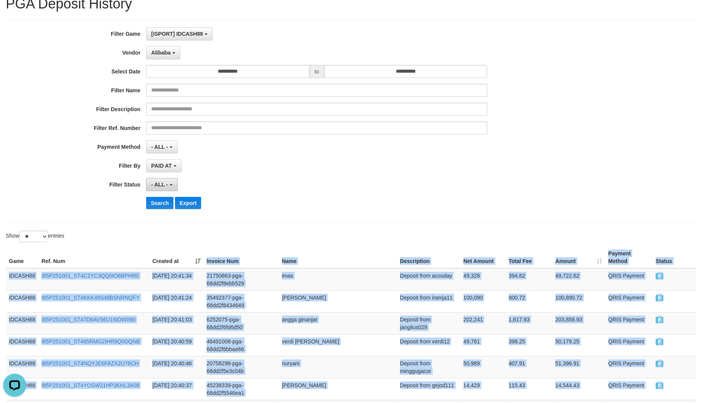
drag, startPoint x: 600, startPoint y: 158, endPoint x: 168, endPoint y: 179, distance: 432.3
click at [163, 208] on button "Search" at bounding box center [159, 203] width 27 height 12
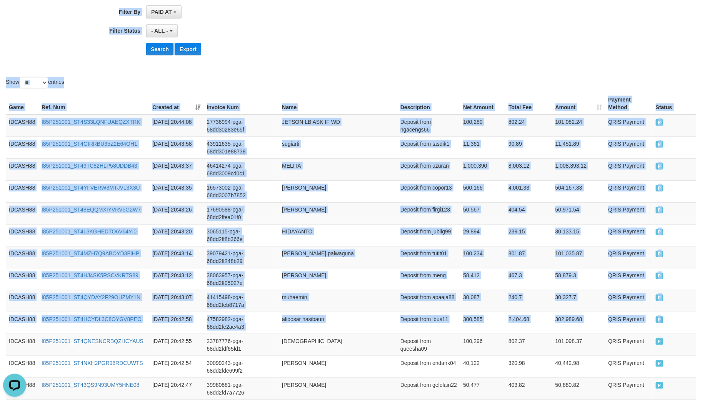
scroll to position [56, 0]
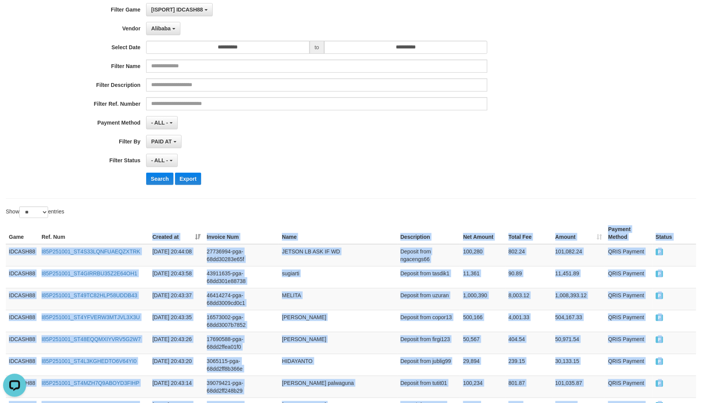
drag, startPoint x: 674, startPoint y: 176, endPoint x: 147, endPoint y: 218, distance: 528.4
click at [152, 184] on button "Search" at bounding box center [159, 179] width 27 height 12
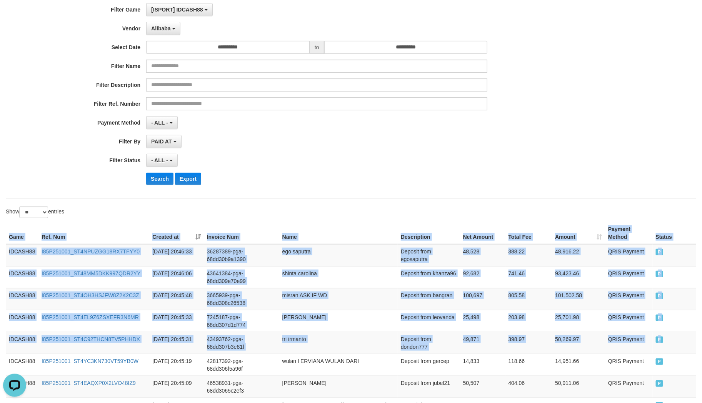
drag, startPoint x: 666, startPoint y: 332, endPoint x: 224, endPoint y: 221, distance: 455.5
click at [154, 174] on button "Search" at bounding box center [159, 179] width 27 height 12
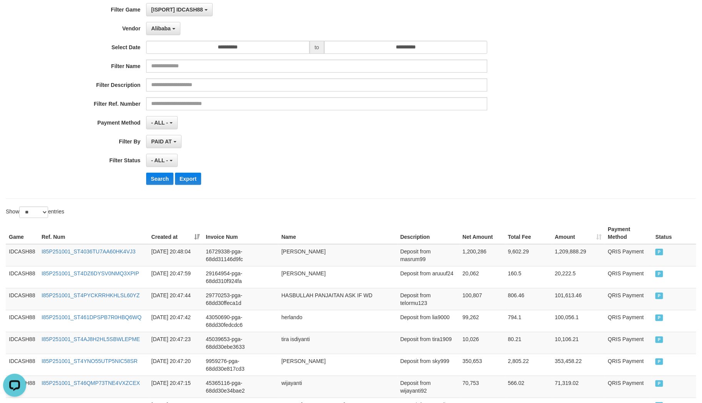
click at [248, 159] on div "- ALL - SELECT ALL - ALL - SELECT STATUS PENDING/UNPAID PAID CANCELED EXPIRED" at bounding box center [316, 160] width 341 height 13
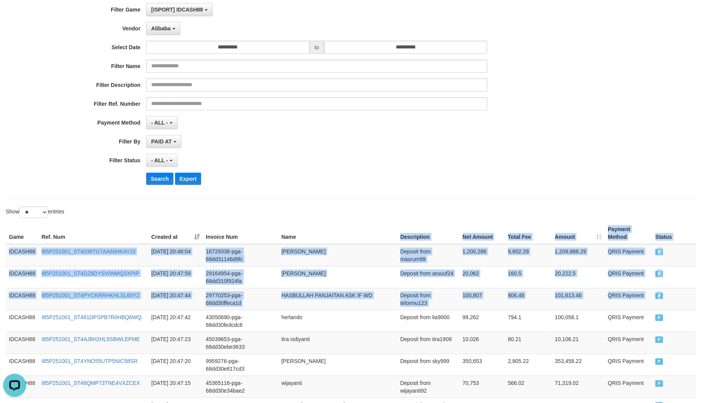
drag, startPoint x: 660, startPoint y: 293, endPoint x: 310, endPoint y: 238, distance: 354.1
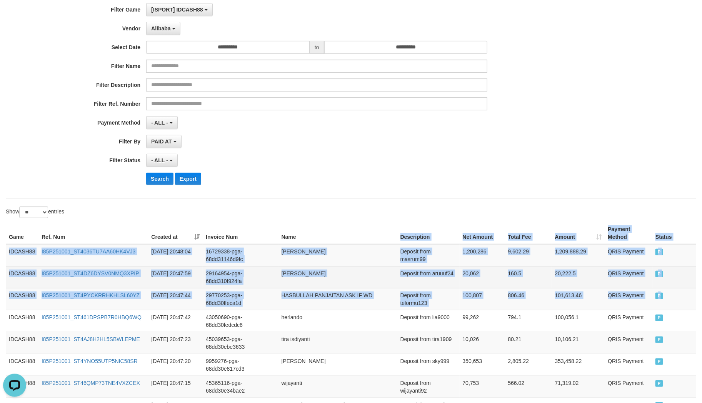
click at [472, 270] on td "20,062" at bounding box center [481, 277] width 45 height 22
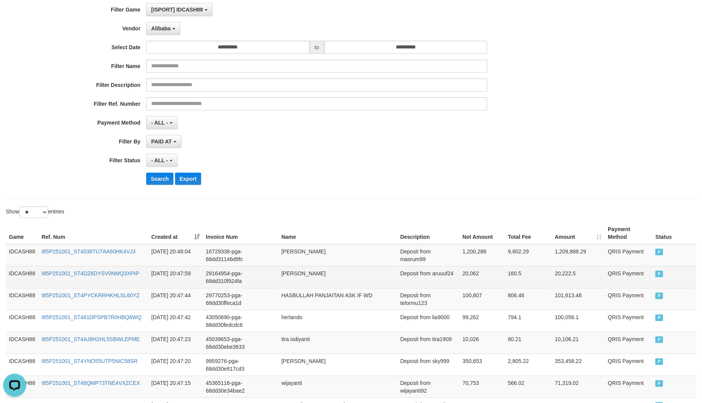
click at [656, 275] on span "P" at bounding box center [659, 274] width 8 height 7
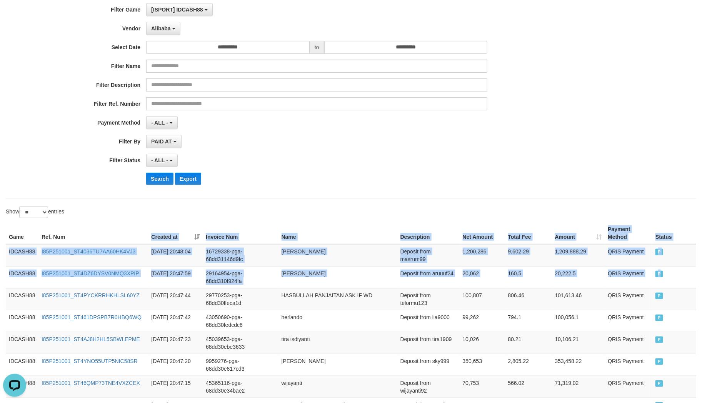
drag, startPoint x: 672, startPoint y: 275, endPoint x: 131, endPoint y: 232, distance: 542.3
click at [167, 176] on button "Search" at bounding box center [159, 179] width 27 height 12
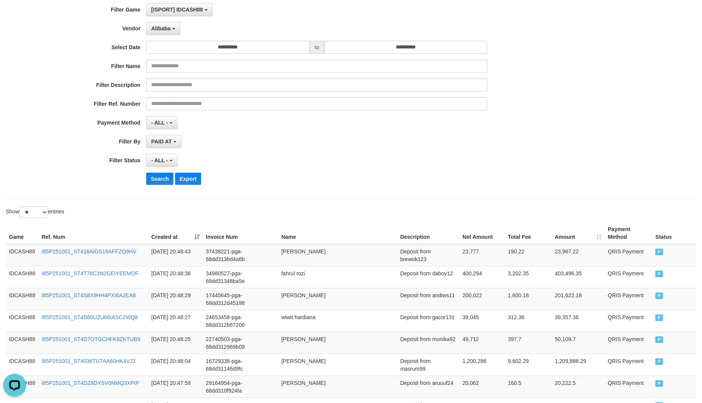
click at [174, 178] on div "Search Export" at bounding box center [365, 179] width 439 height 12
click at [168, 182] on button "Search" at bounding box center [159, 179] width 27 height 12
click at [533, 186] on div "**********" at bounding box center [292, 97] width 585 height 188
click at [150, 177] on button "Search" at bounding box center [159, 179] width 27 height 12
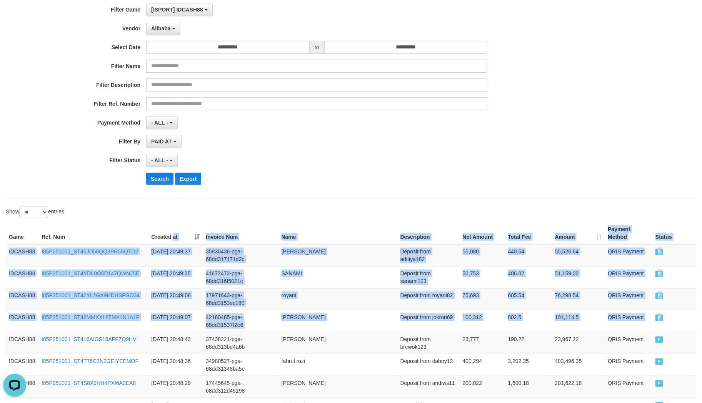
drag, startPoint x: 664, startPoint y: 321, endPoint x: 173, endPoint y: 227, distance: 500.2
click at [162, 183] on button "Search" at bounding box center [159, 179] width 27 height 12
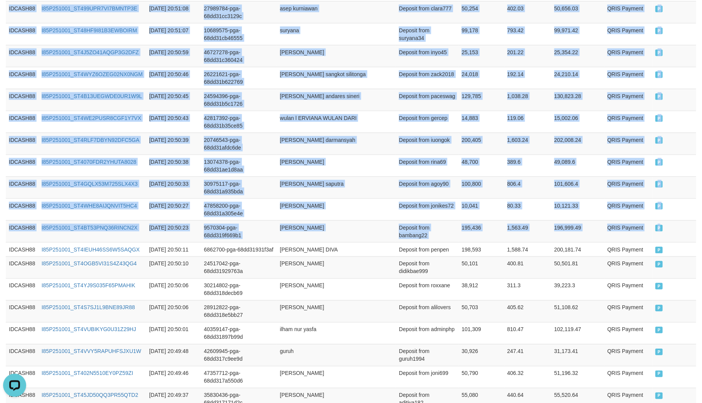
scroll to position [0, 0]
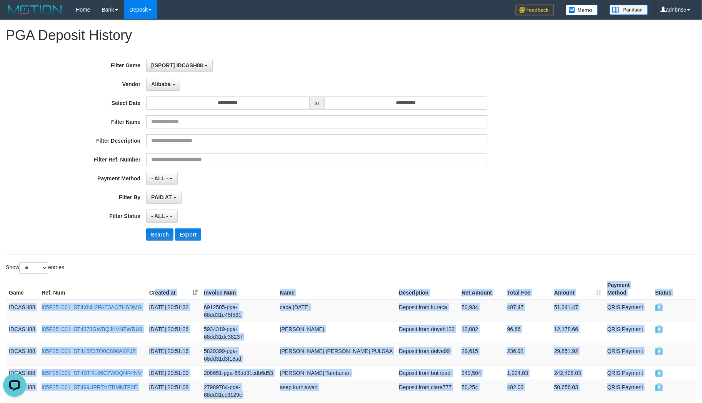
drag, startPoint x: 671, startPoint y: 180, endPoint x: 155, endPoint y: 276, distance: 525.2
click at [155, 236] on button "Search" at bounding box center [159, 234] width 27 height 12
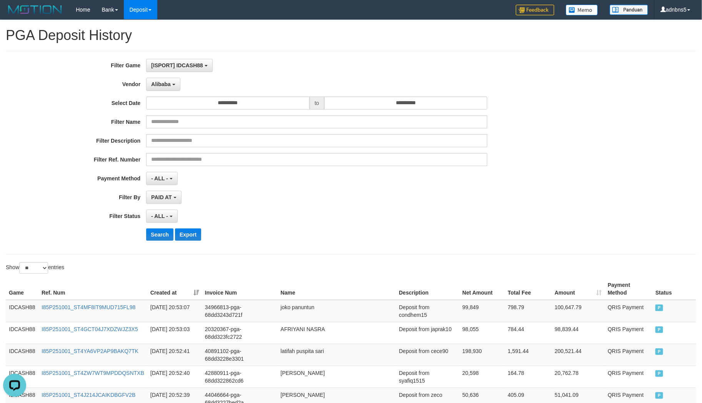
click at [455, 211] on div "- ALL - SELECT ALL - ALL - SELECT STATUS PENDING/UNPAID PAID CANCELED EXPIRED" at bounding box center [316, 216] width 341 height 13
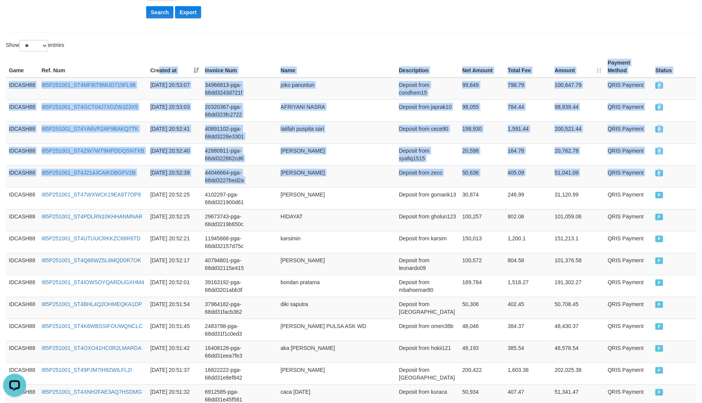
drag, startPoint x: 666, startPoint y: 177, endPoint x: 159, endPoint y: 71, distance: 518.1
click at [168, 15] on button "Search" at bounding box center [159, 12] width 27 height 12
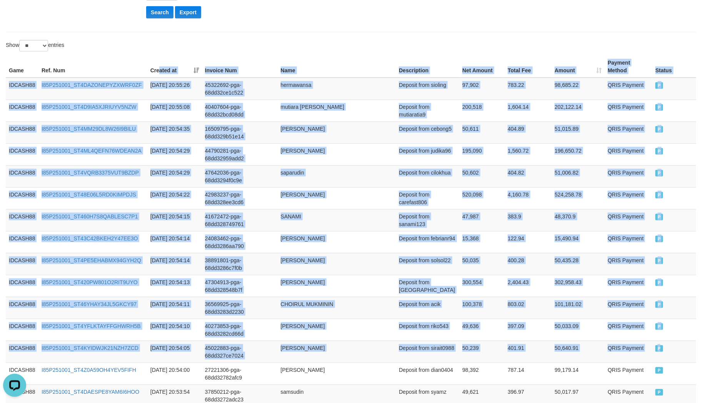
drag, startPoint x: 677, startPoint y: 354, endPoint x: 159, endPoint y: 66, distance: 592.8
click at [161, 12] on button "Search" at bounding box center [159, 12] width 27 height 12
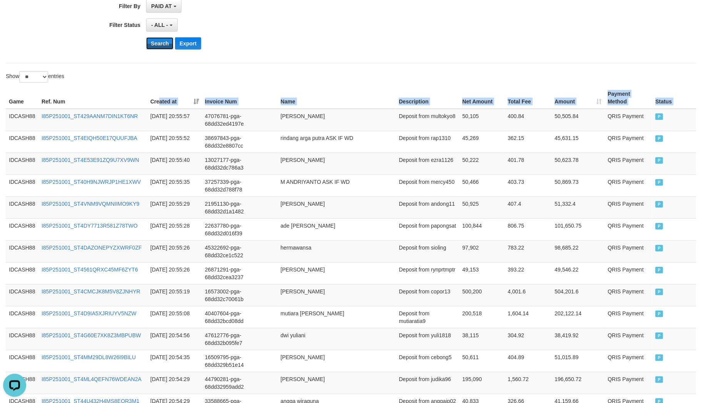
scroll to position [180, 0]
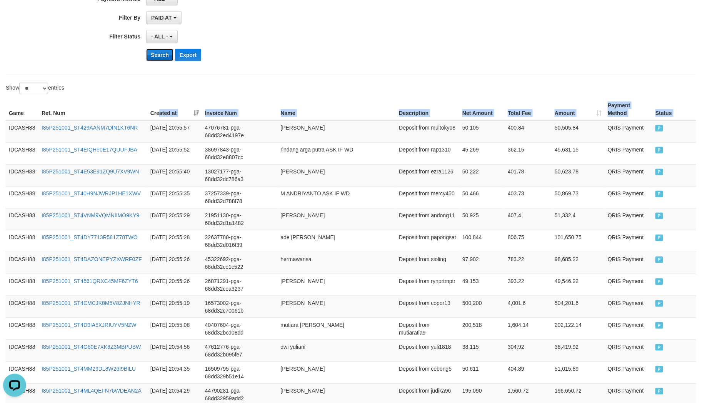
click at [162, 53] on button "Search" at bounding box center [159, 55] width 27 height 12
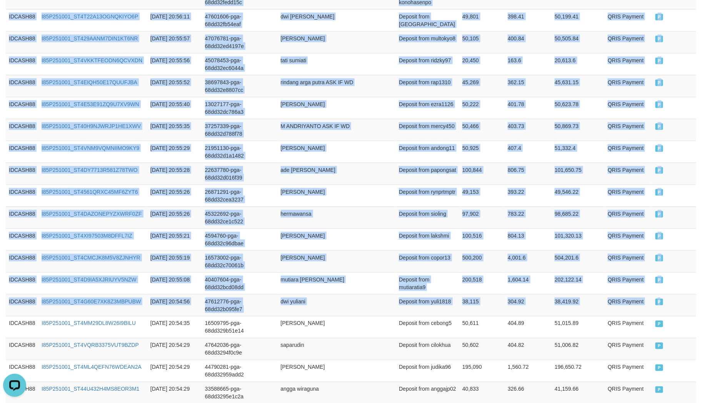
scroll to position [0, 0]
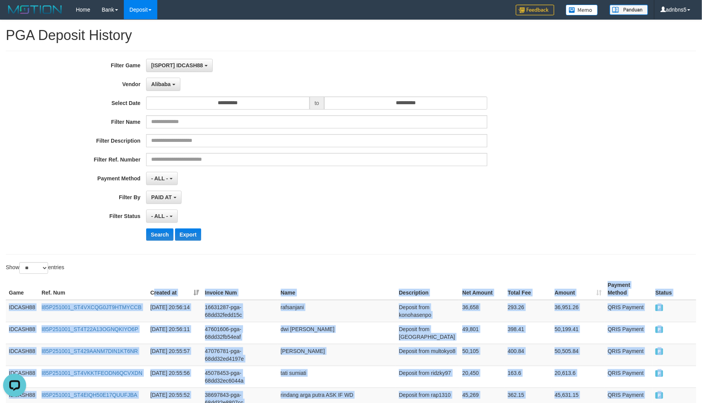
drag, startPoint x: 674, startPoint y: 187, endPoint x: 151, endPoint y: 271, distance: 529.6
